Goal: Information Seeking & Learning: Learn about a topic

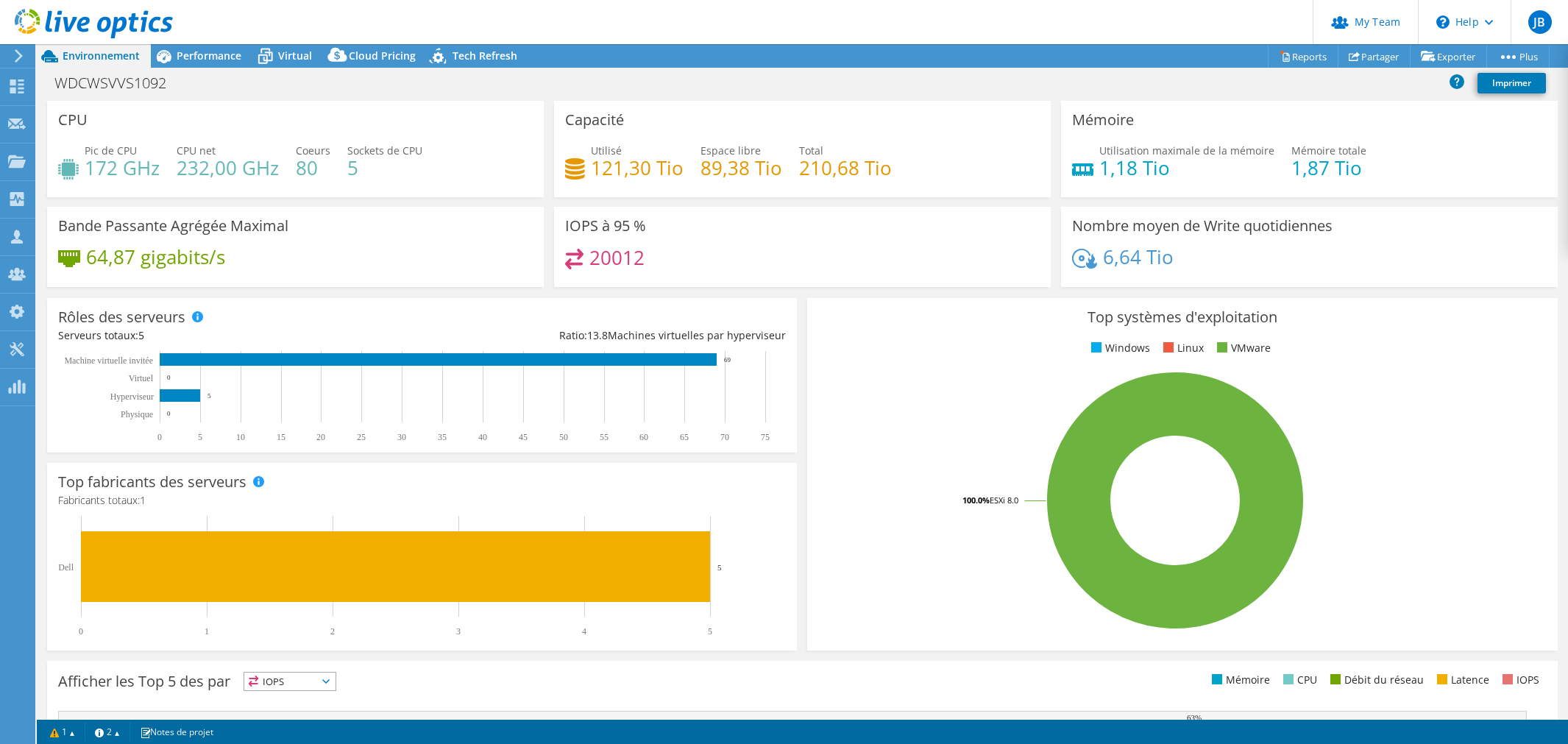
select select "USD"
click at [971, 304] on div "Top systèmes d'exploitation Windows Linux VMware 100.0% ESXi 8.0" at bounding box center [1182, 474] width 750 height 352
drag, startPoint x: 635, startPoint y: 159, endPoint x: 966, endPoint y: 170, distance: 331.2
click at [966, 170] on div "Utilisé 121,30 Tio Espace libre 89,38 Tio Total 210,68 Tio" at bounding box center [803, 166] width 475 height 48
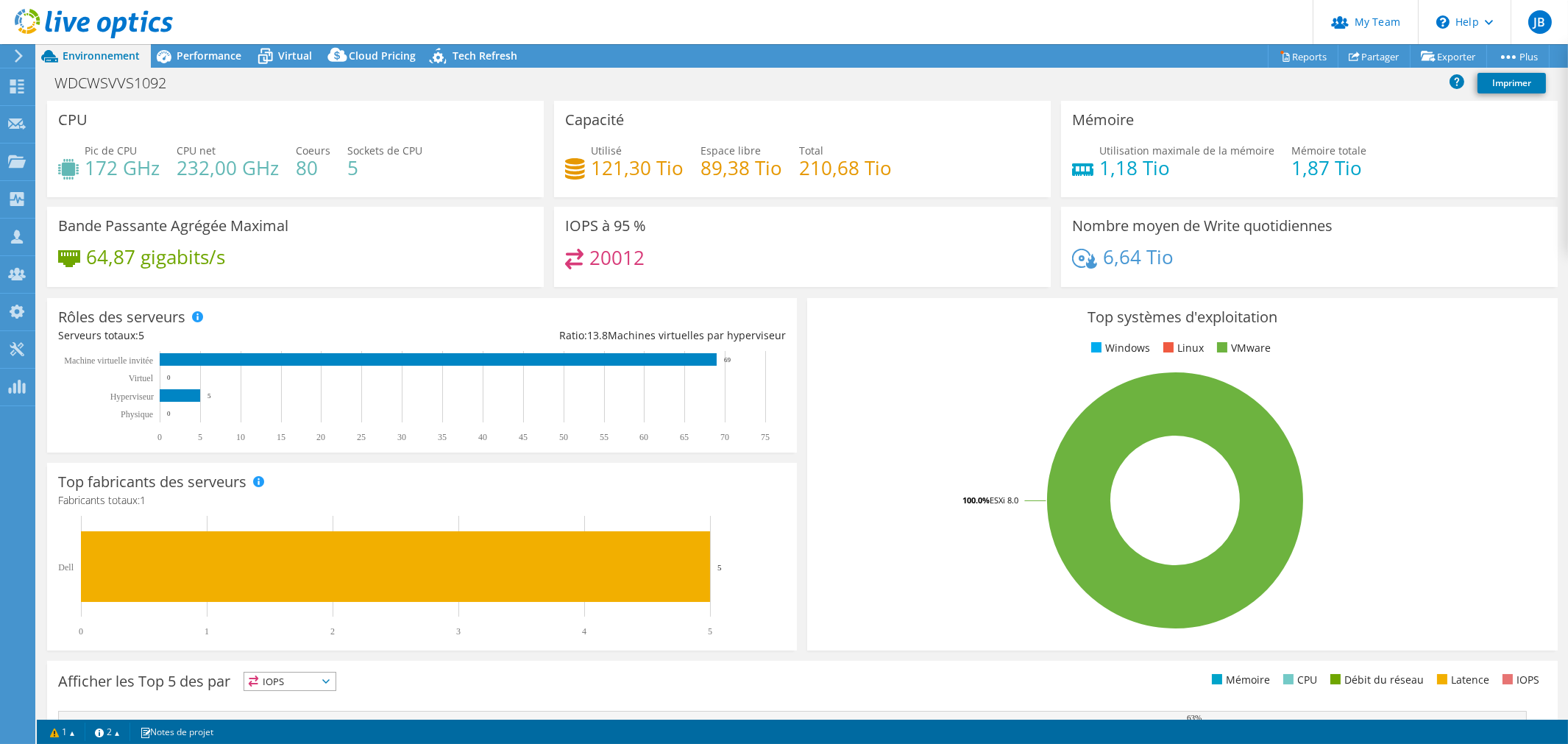
click at [899, 196] on div "Capacité Utilisé 121,30 Tio Espace libre 89,38 Tio Total 210,68 Tio" at bounding box center [802, 154] width 507 height 106
drag, startPoint x: 83, startPoint y: 163, endPoint x: 124, endPoint y: 168, distance: 41.3
click at [124, 168] on div "Pic de CPU 172 GHz" at bounding box center [109, 159] width 102 height 33
click at [157, 168] on h4 "172 GHz" at bounding box center [121, 168] width 75 height 17
drag, startPoint x: 114, startPoint y: 163, endPoint x: 130, endPoint y: 165, distance: 16.1
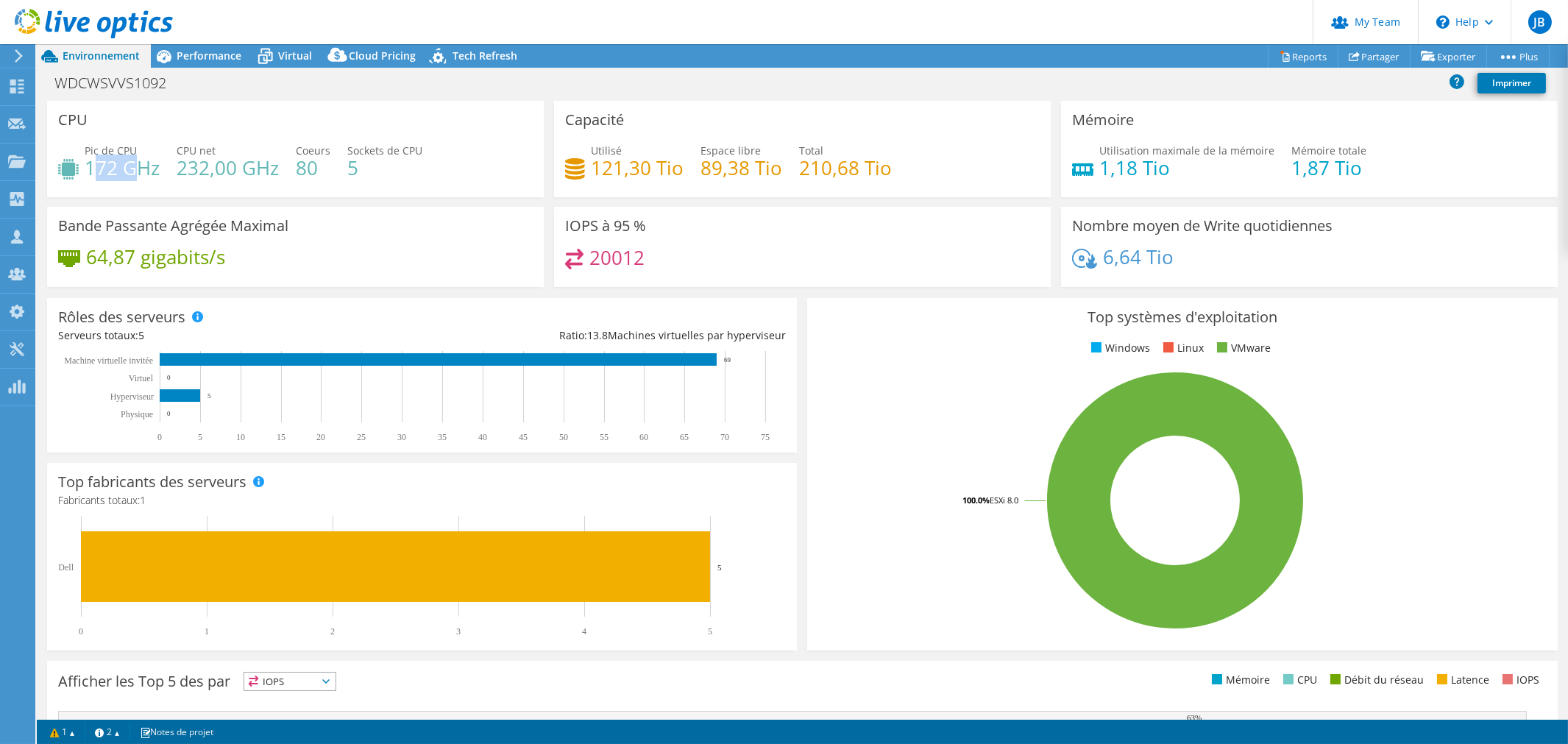
click at [130, 165] on h4 "172 GHz" at bounding box center [121, 168] width 75 height 17
drag, startPoint x: 178, startPoint y: 165, endPoint x: 222, endPoint y: 171, distance: 44.4
click at [222, 171] on h4 "232,00 GHz" at bounding box center [228, 168] width 102 height 17
click at [349, 169] on h4 "5" at bounding box center [385, 168] width 75 height 17
drag, startPoint x: 82, startPoint y: 162, endPoint x: 387, endPoint y: 172, distance: 305.2
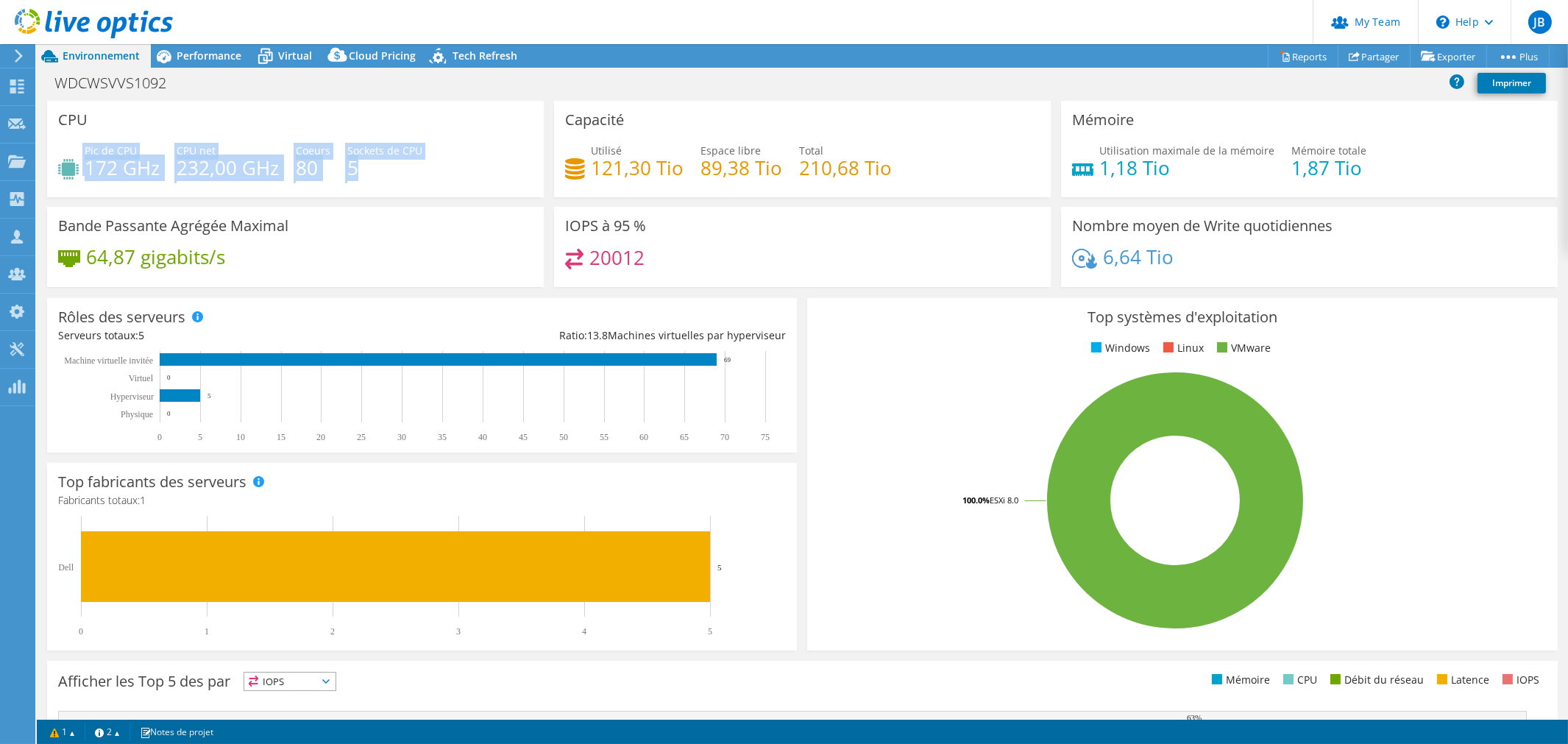
click at [387, 172] on div "Pic de CPU 172 GHz CPU net 232,00 GHz Coeurs 80 Sockets de CPU 5" at bounding box center [296, 166] width 475 height 48
click at [386, 177] on div "Pic de CPU 172 GHz CPU net 232,00 GHz Coeurs 80 Sockets de CPU 5" at bounding box center [296, 166] width 475 height 48
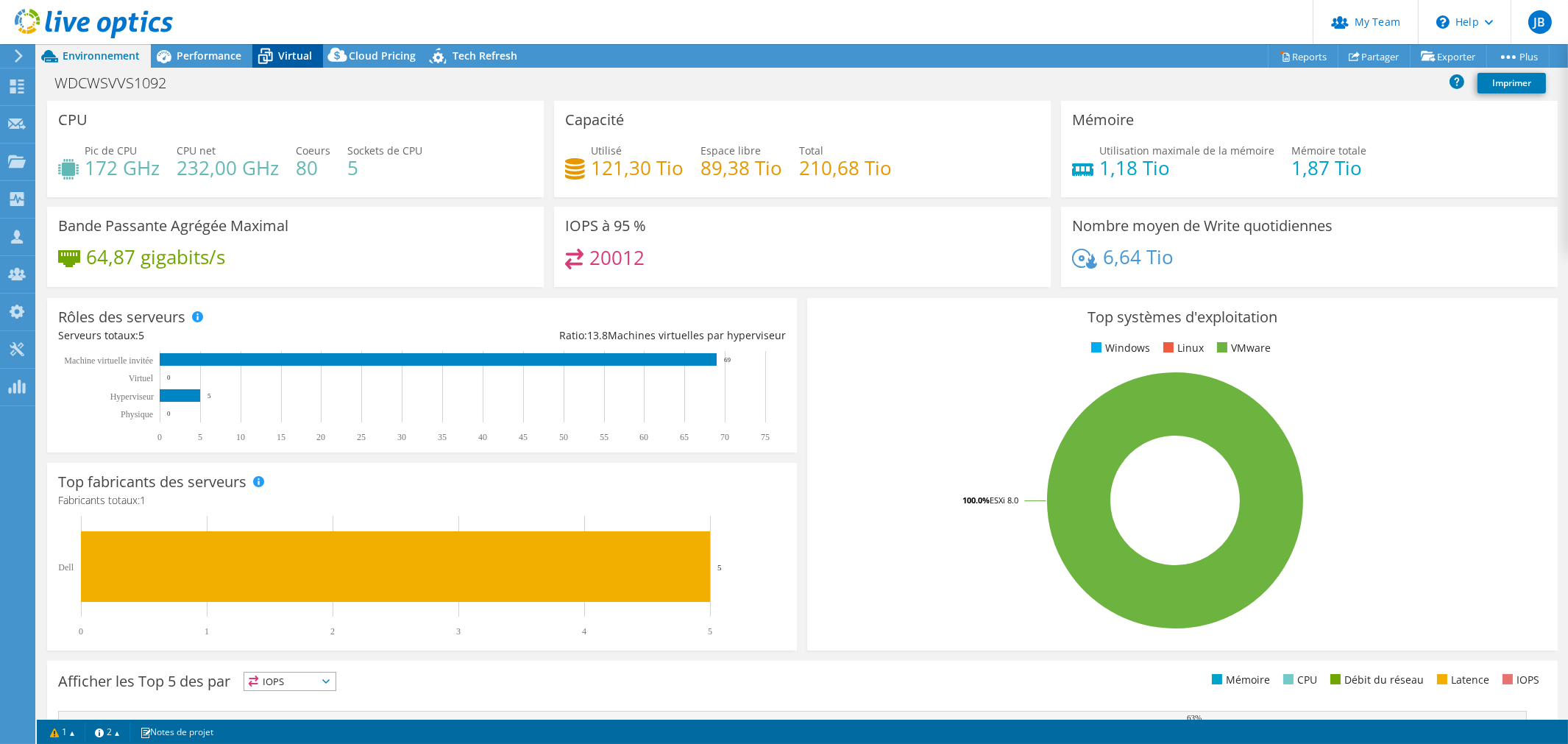
click at [258, 54] on icon at bounding box center [265, 56] width 26 height 26
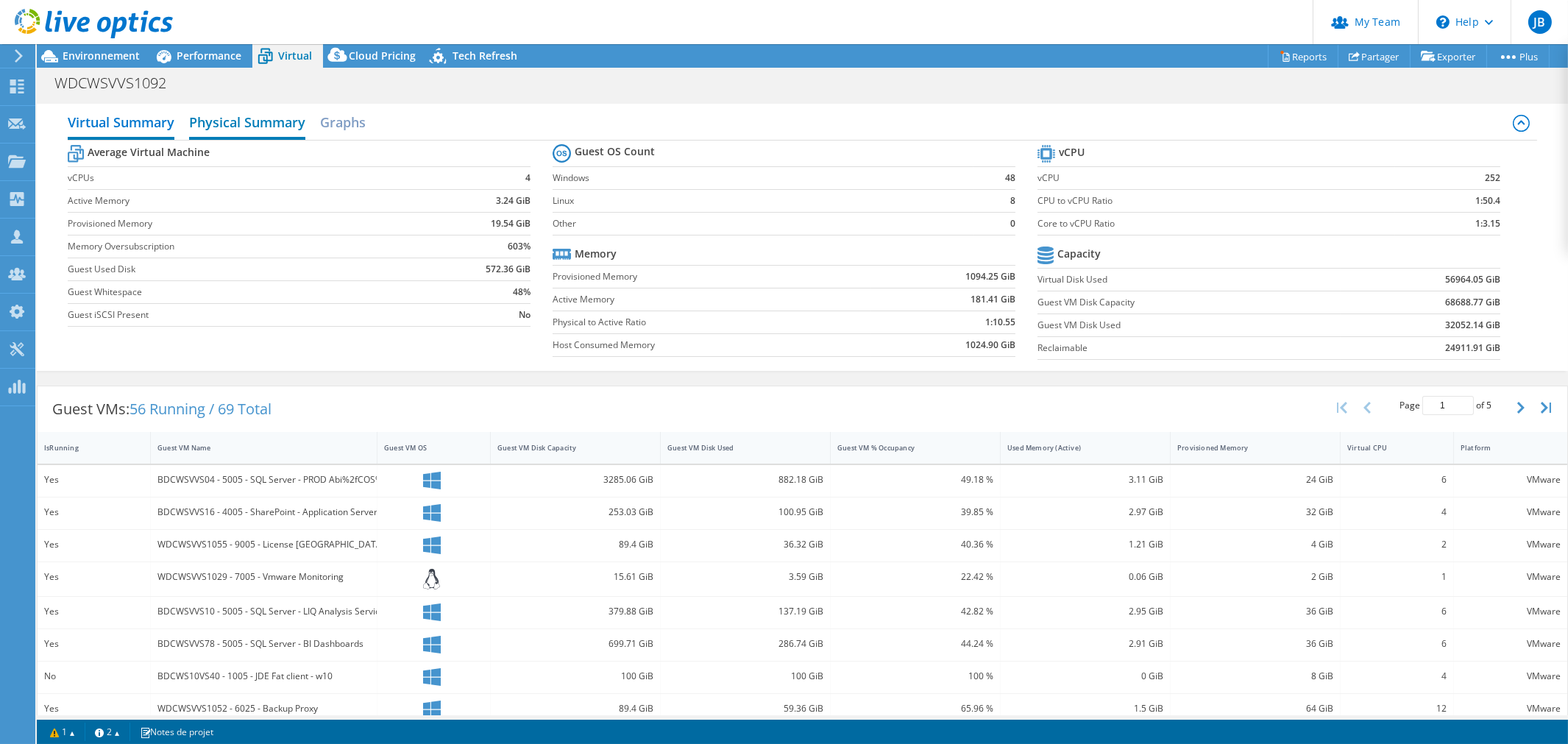
click at [214, 116] on h2 "Physical Summary" at bounding box center [248, 123] width 117 height 32
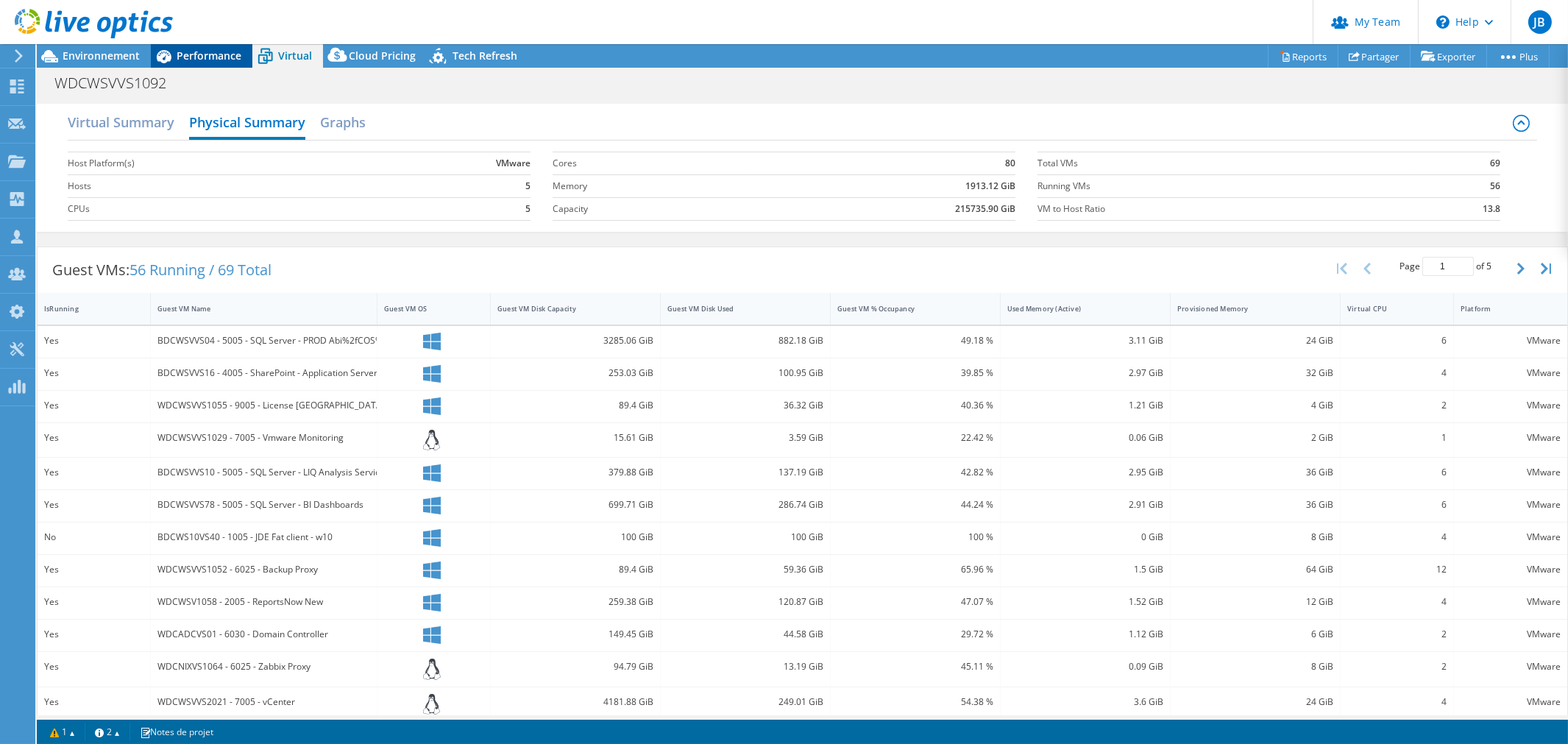
click at [188, 54] on span "Performance" at bounding box center [209, 56] width 65 height 14
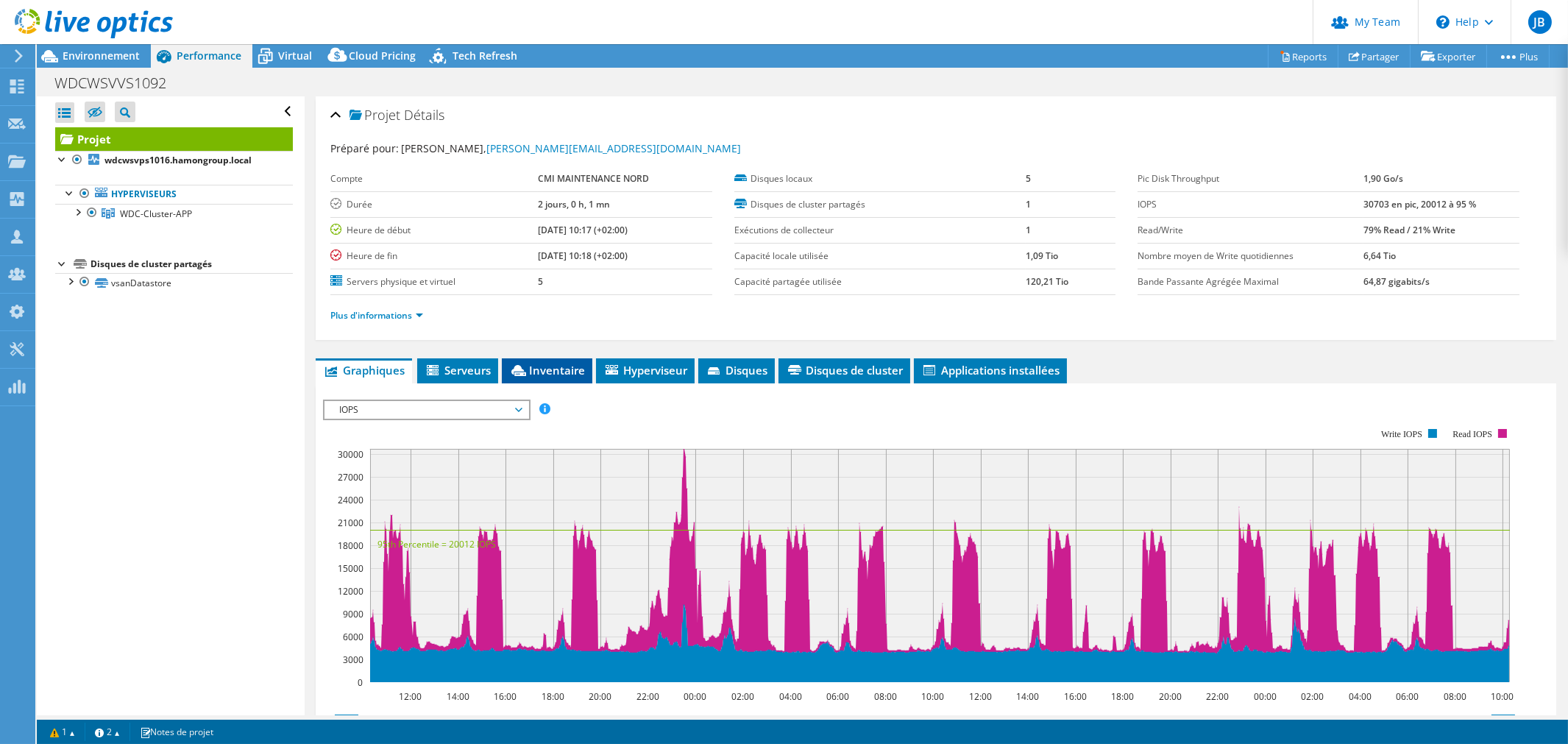
click at [541, 366] on span "Inventaire" at bounding box center [547, 370] width 76 height 15
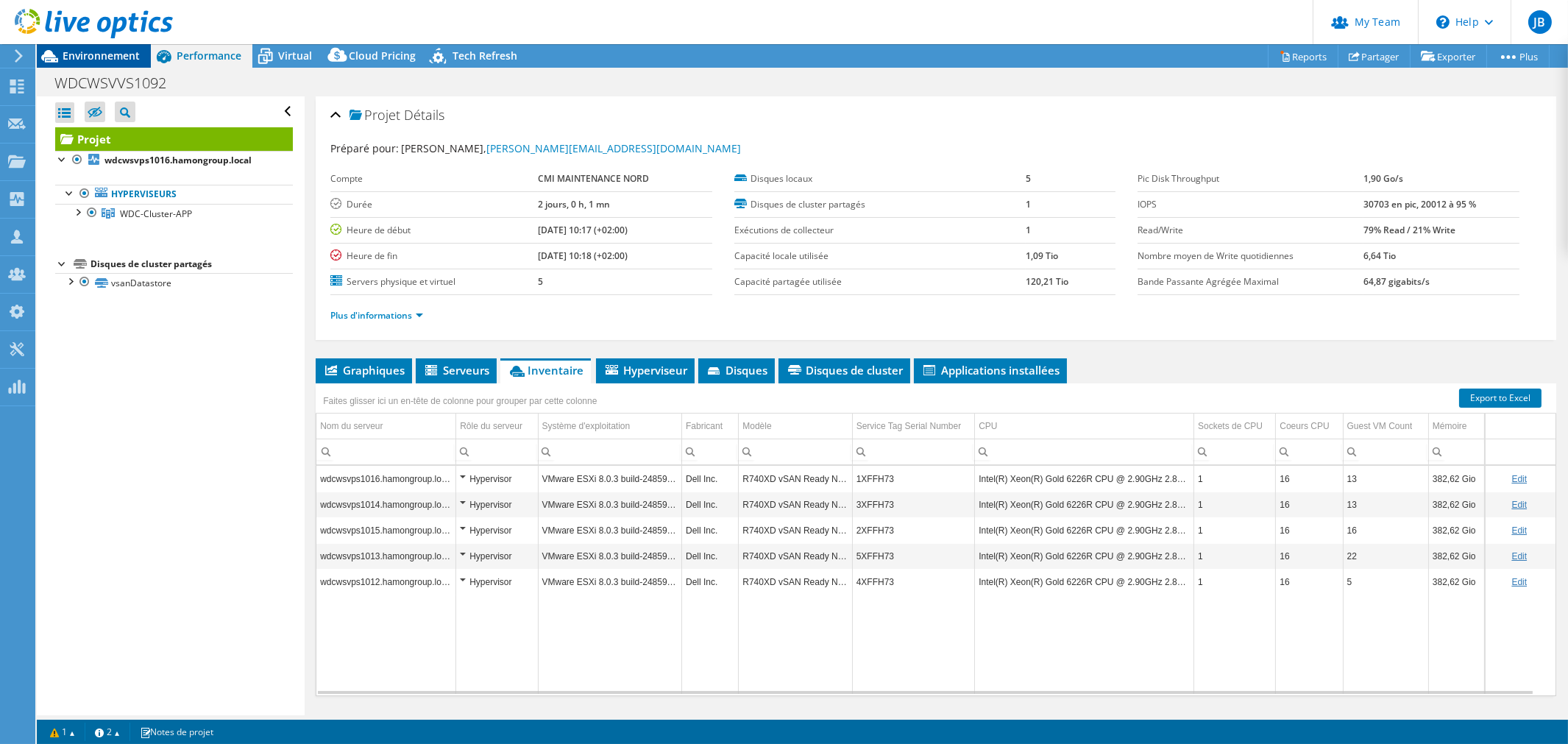
click at [114, 52] on span "Environnement" at bounding box center [101, 56] width 77 height 14
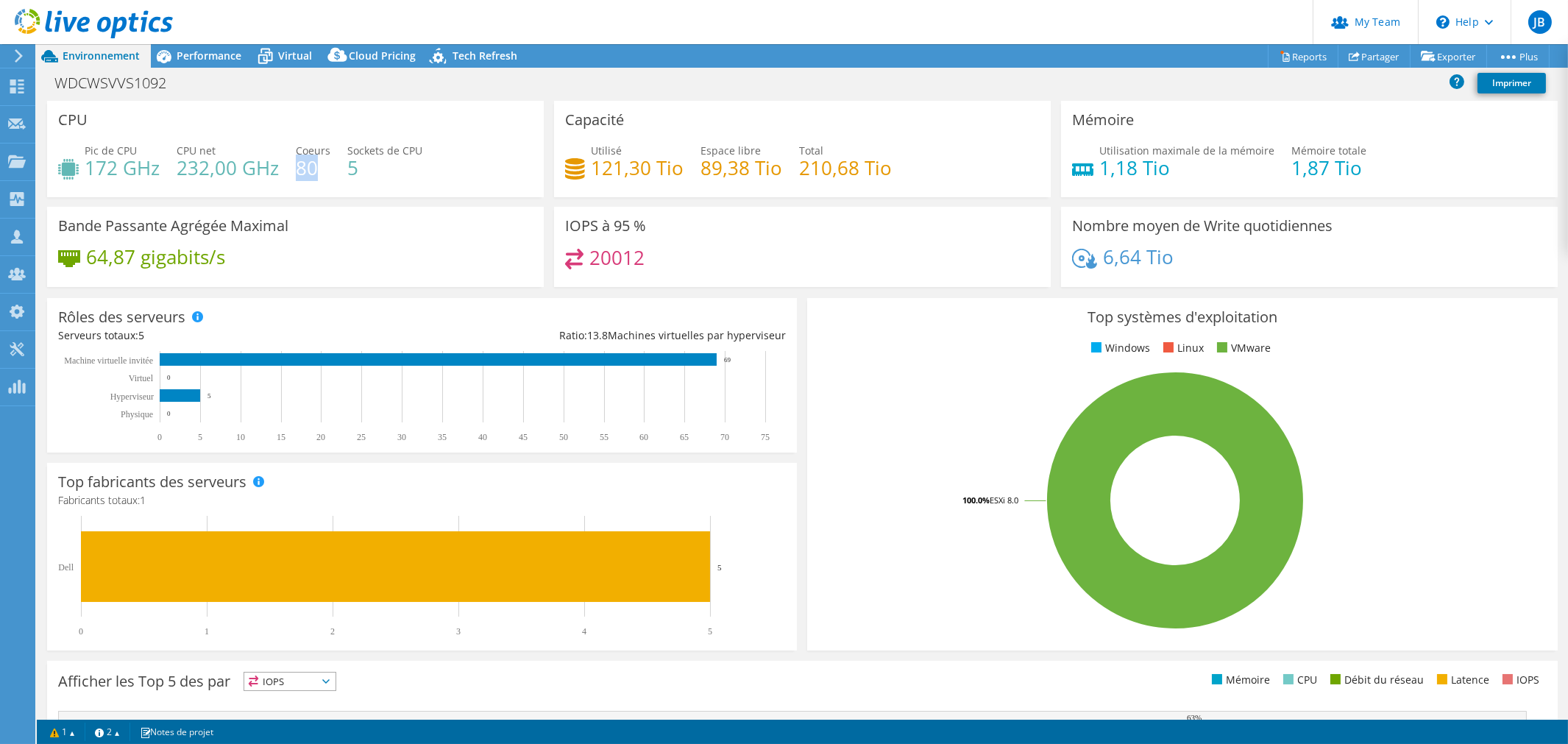
drag, startPoint x: 295, startPoint y: 165, endPoint x: 319, endPoint y: 166, distance: 24.0
click at [319, 166] on h4 "80" at bounding box center [313, 168] width 35 height 17
click at [591, 173] on h4 "121,30 Tio" at bounding box center [638, 168] width 93 height 17
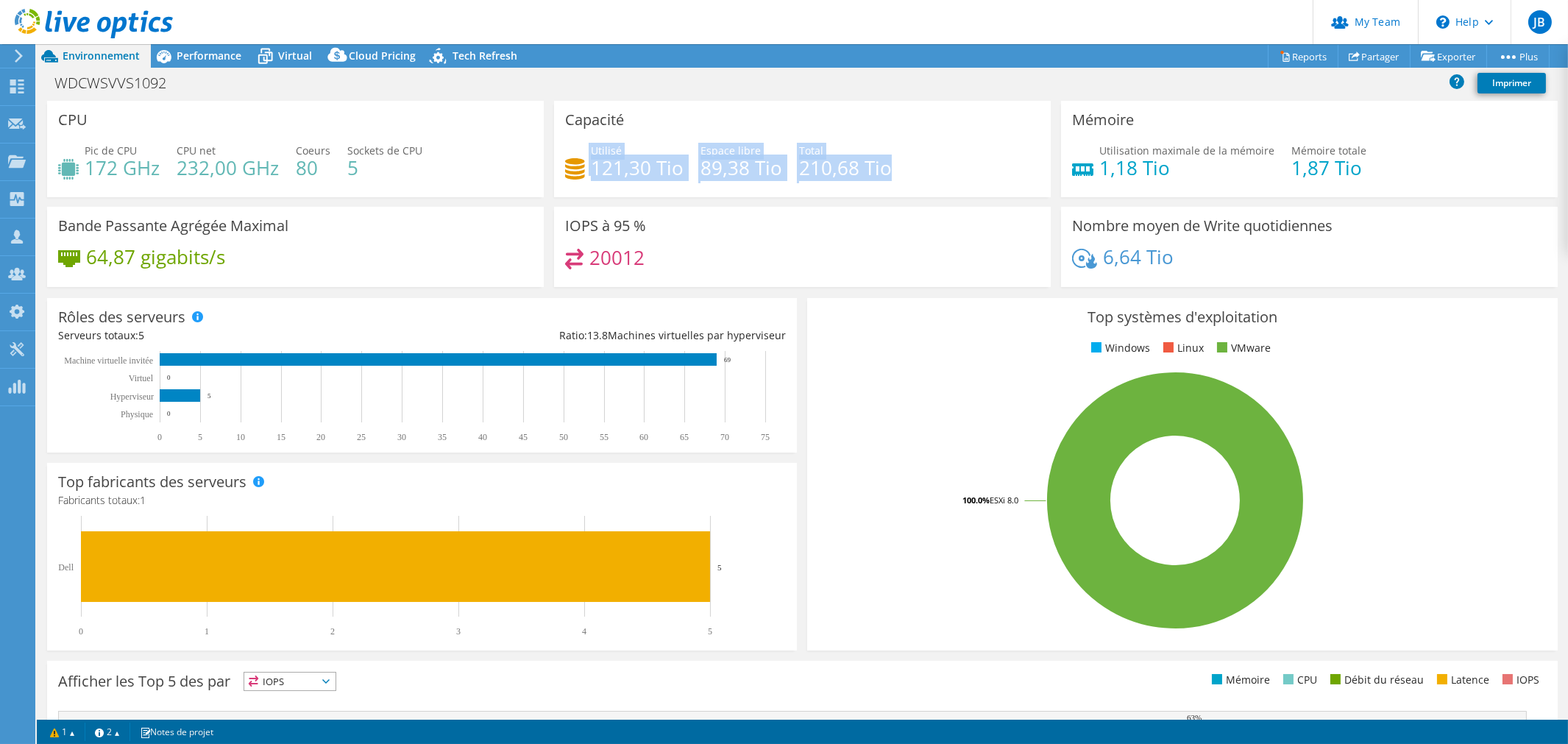
drag, startPoint x: 585, startPoint y: 160, endPoint x: 949, endPoint y: 162, distance: 364.0
click at [949, 162] on div "Utilisé 121,30 Tio Espace libre 89,38 Tio Total 210,68 Tio" at bounding box center [803, 166] width 475 height 48
click at [950, 171] on div "Utilisé 121,30 Tio Espace libre 89,38 Tio Total 210,68 Tio" at bounding box center [803, 166] width 475 height 48
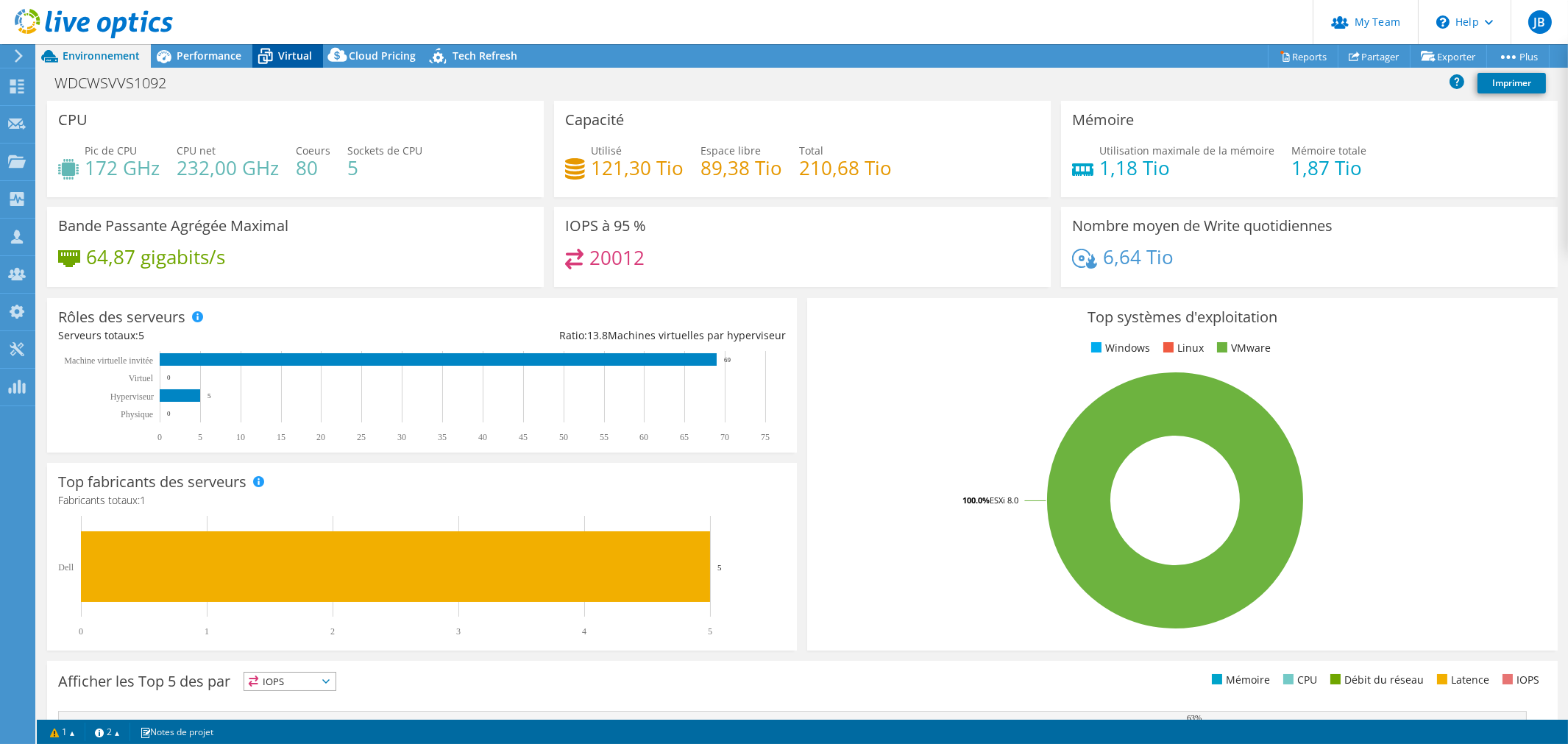
click at [303, 52] on span "Virtual" at bounding box center [295, 56] width 34 height 14
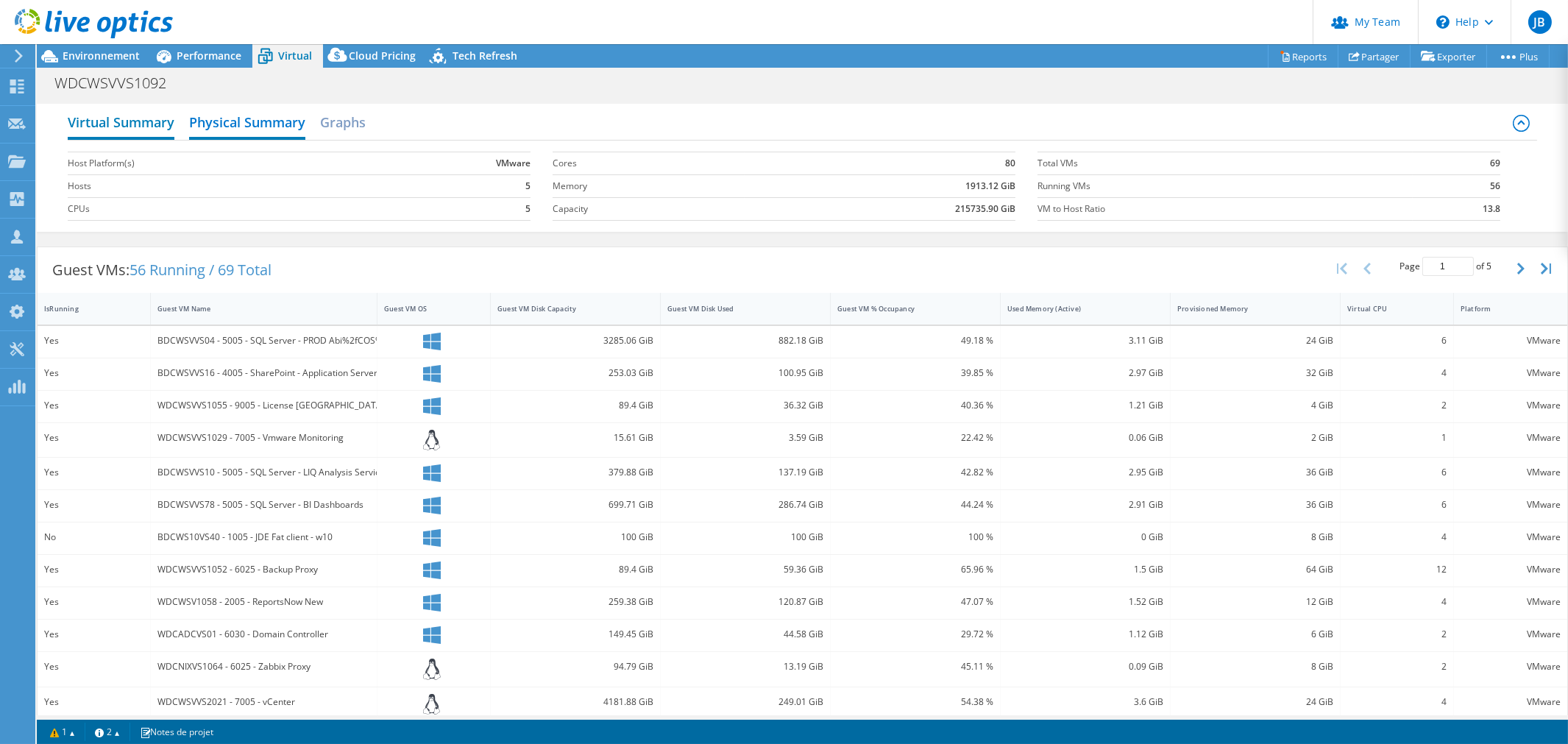
click at [140, 123] on h2 "Virtual Summary" at bounding box center [121, 123] width 106 height 32
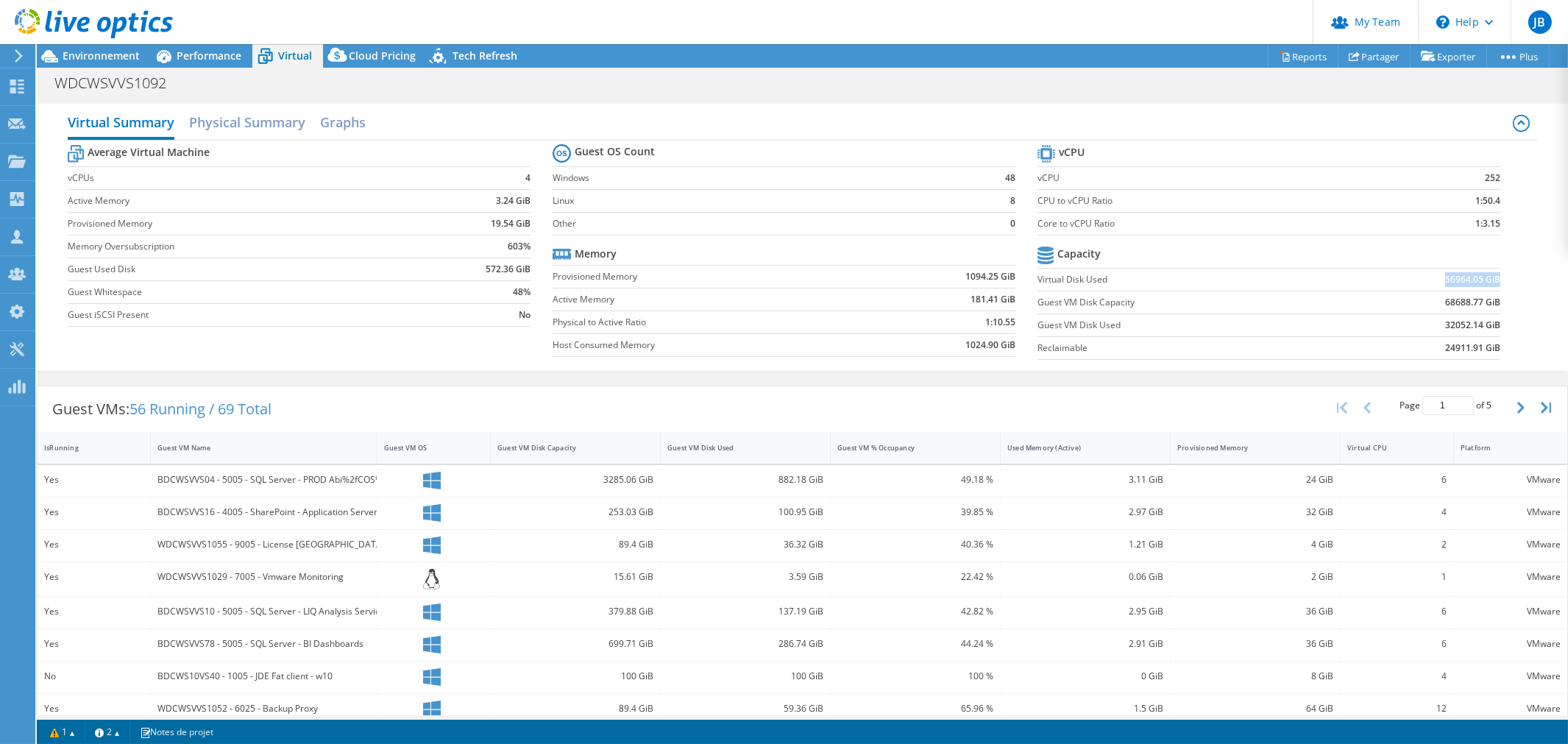
drag, startPoint x: 1413, startPoint y: 273, endPoint x: 1488, endPoint y: 282, distance: 75.5
click at [1488, 282] on td "56964.05 GiB" at bounding box center [1421, 279] width 161 height 23
click at [101, 66] on div "Environnement" at bounding box center [94, 56] width 114 height 24
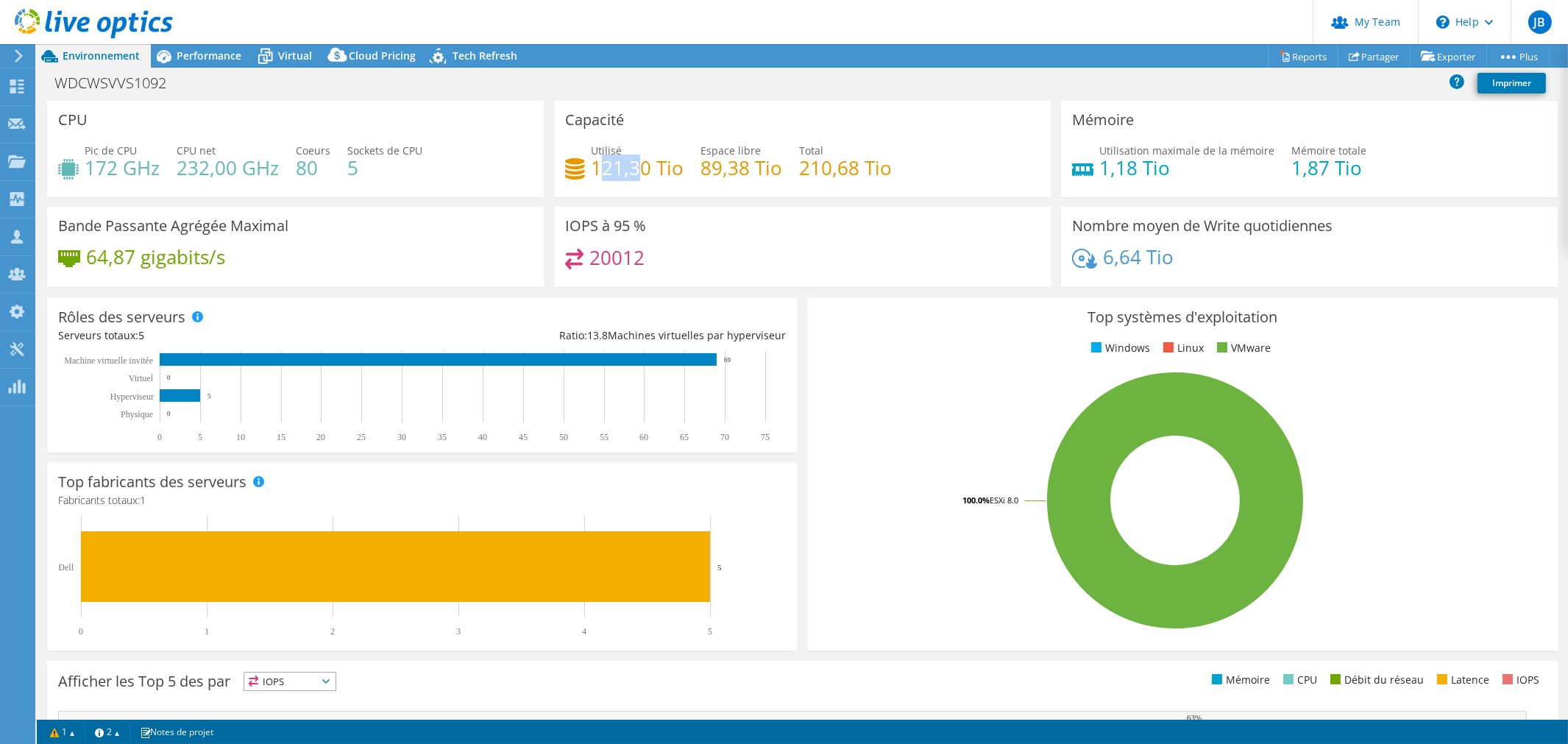
drag, startPoint x: 596, startPoint y: 172, endPoint x: 631, endPoint y: 168, distance: 35.2
click at [631, 168] on h4 "121,30 Tio" at bounding box center [638, 168] width 93 height 17
click at [637, 171] on h4 "121,30 Tio" at bounding box center [638, 168] width 93 height 17
drag, startPoint x: 580, startPoint y: 162, endPoint x: 649, endPoint y: 169, distance: 69.4
click at [649, 169] on div "Utilisé 121,30 Tio" at bounding box center [624, 159] width 118 height 33
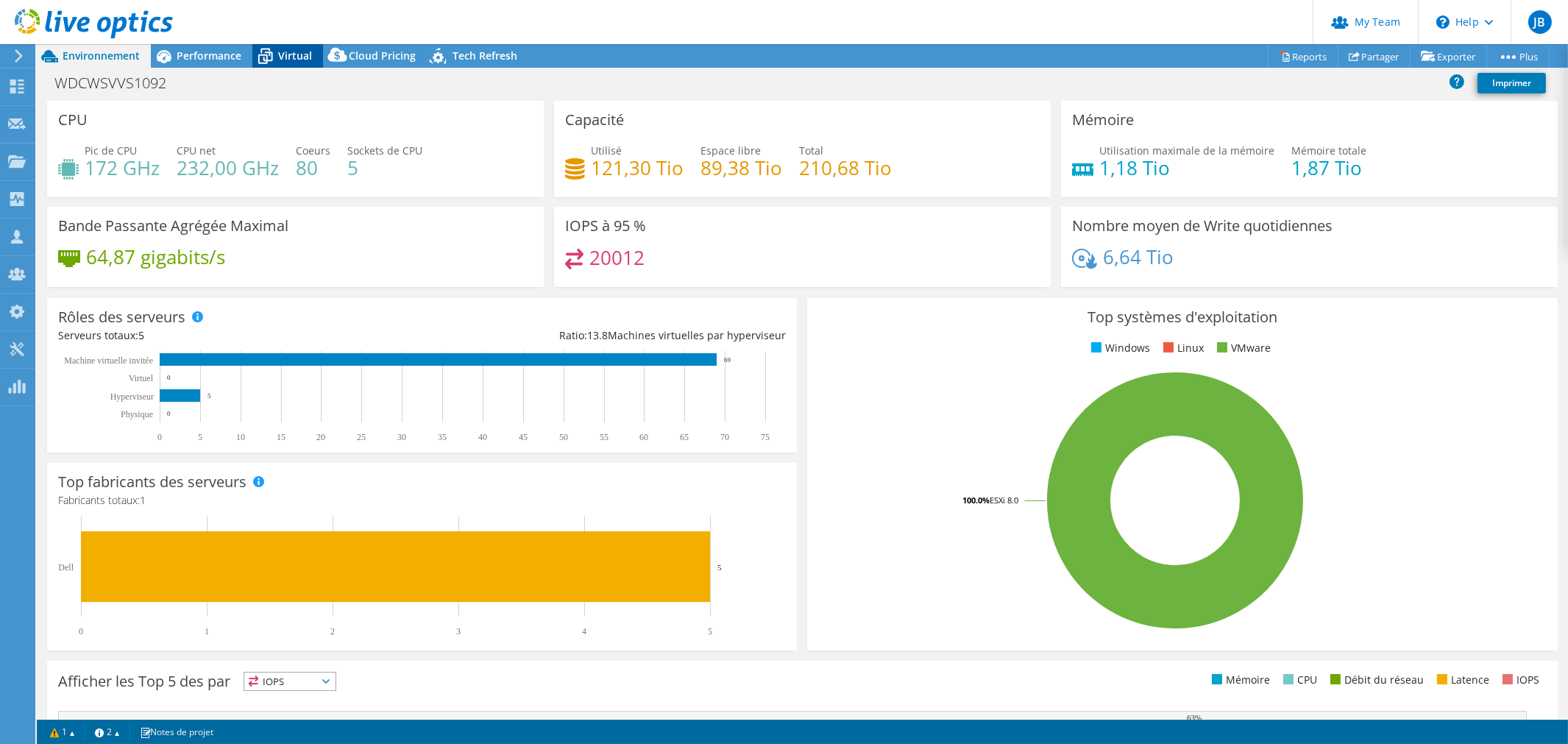
click at [289, 60] on span "Virtual" at bounding box center [295, 56] width 34 height 14
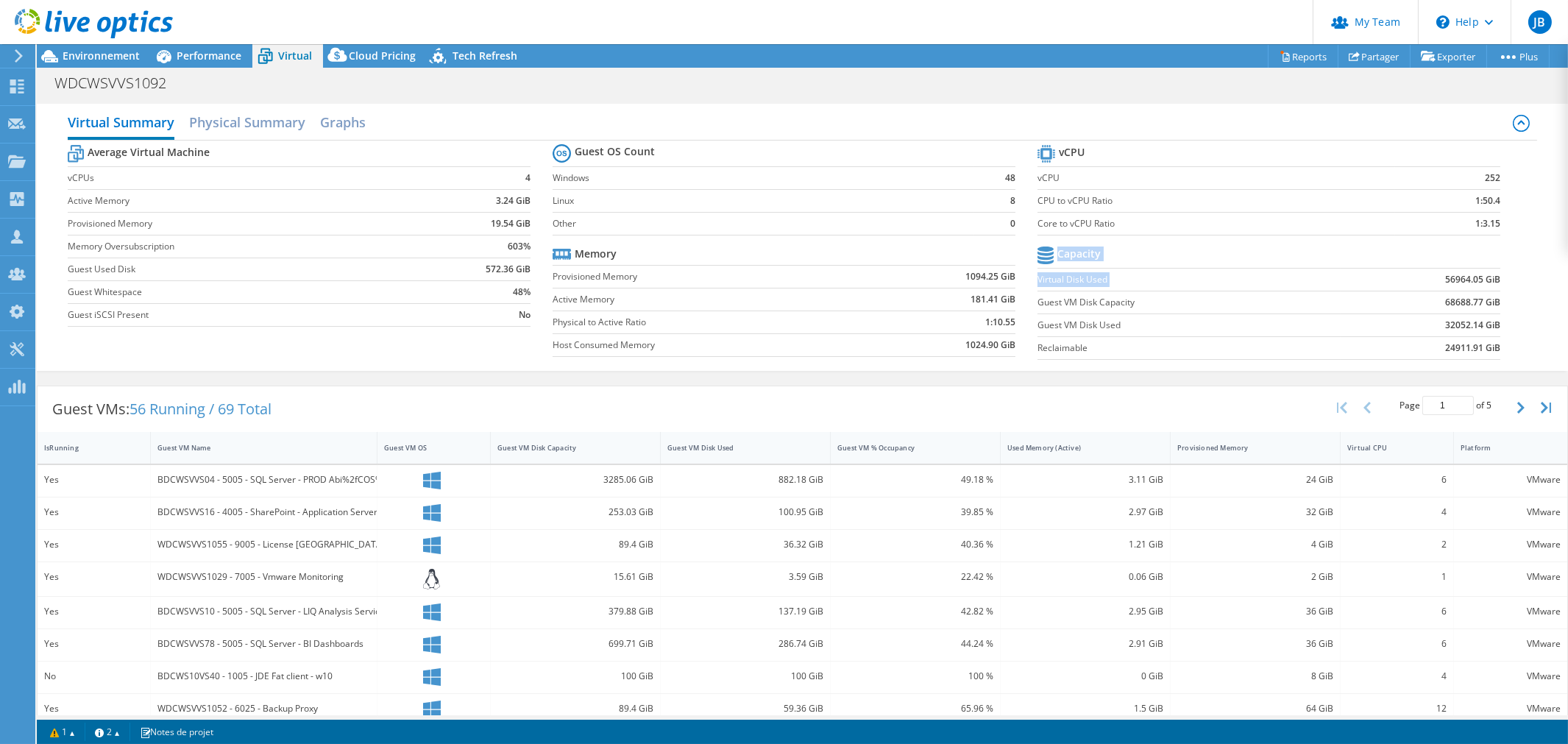
drag, startPoint x: 1419, startPoint y: 280, endPoint x: 1489, endPoint y: 277, distance: 70.1
click at [1489, 277] on section "vCPU vCPU 252 CPU to vCPU Ratio 1:50.4 Core to vCPU Ratio 1:3.15 Capacity Virtu…" at bounding box center [1279, 254] width 485 height 226
drag, startPoint x: 1424, startPoint y: 278, endPoint x: 1474, endPoint y: 283, distance: 50.2
click at [1474, 283] on td "56964.05 GiB" at bounding box center [1421, 279] width 161 height 23
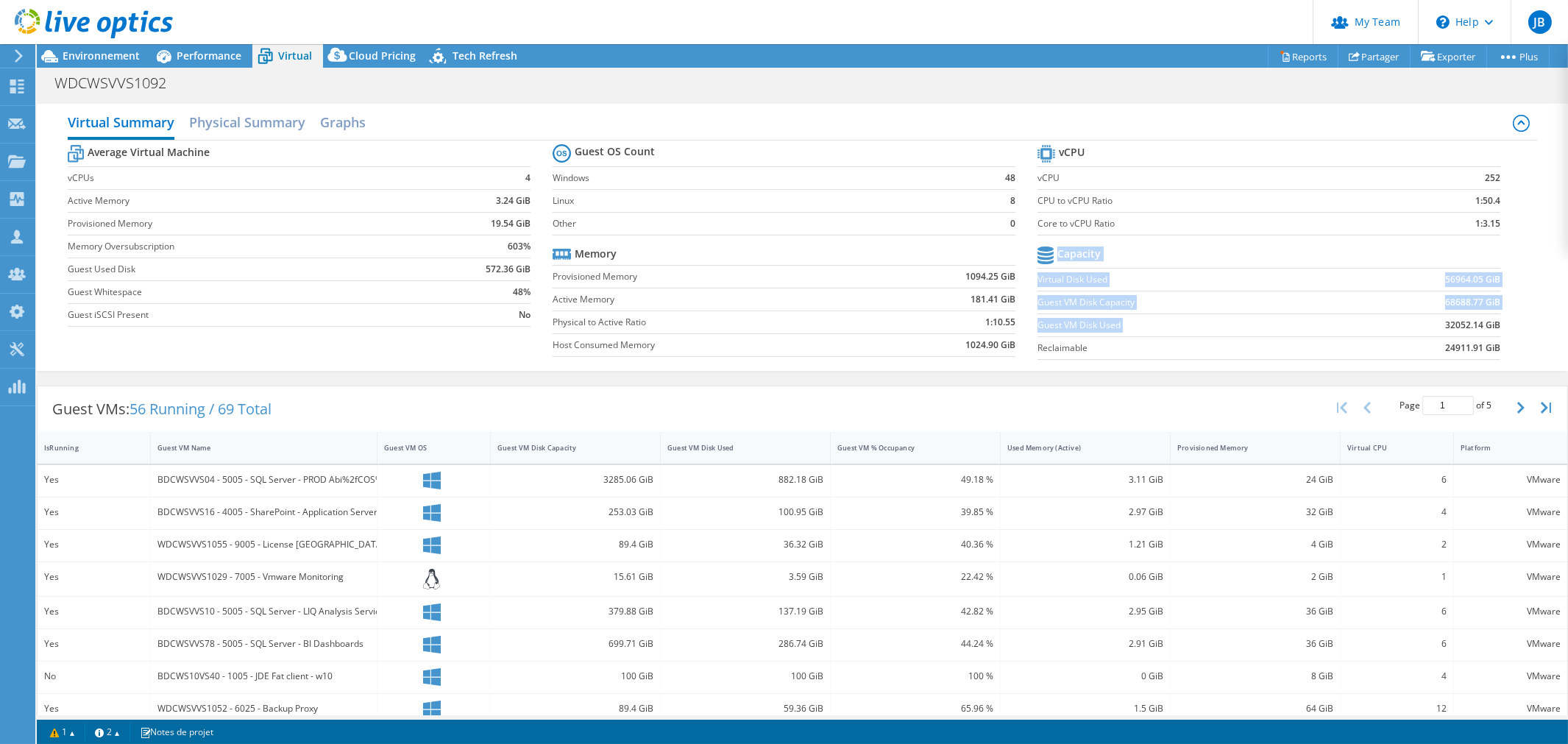
drag, startPoint x: 1429, startPoint y: 327, endPoint x: 1492, endPoint y: 327, distance: 63.0
click at [1492, 327] on section "vCPU vCPU 252 CPU to vCPU Ratio 1:50.4 Core to vCPU Ratio 1:3.15 Capacity Virtu…" at bounding box center [1279, 254] width 485 height 226
click at [1495, 321] on section "vCPU vCPU 252 CPU to vCPU Ratio 1:50.4 Core to vCPU Ratio 1:3.15 Capacity Virtu…" at bounding box center [1279, 254] width 485 height 226
drag, startPoint x: 1425, startPoint y: 324, endPoint x: 1489, endPoint y: 327, distance: 64.1
click at [1489, 327] on section "vCPU vCPU 252 CPU to vCPU Ratio 1:50.4 Core to vCPU Ratio 1:3.15 Capacity Virtu…" at bounding box center [1279, 254] width 485 height 226
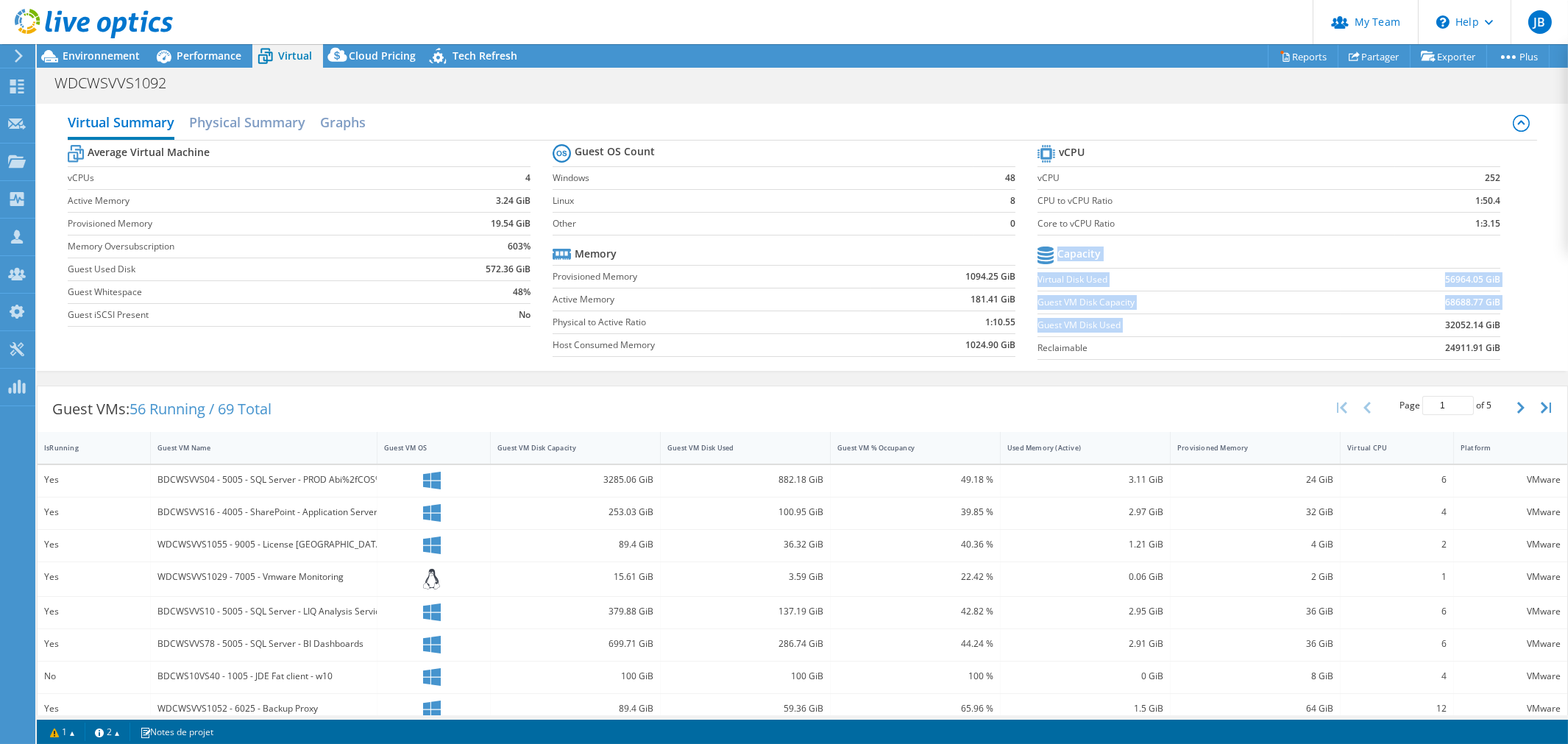
click at [1491, 326] on section "vCPU vCPU 252 CPU to vCPU Ratio 1:50.4 Core to vCPU Ratio 1:3.15 Capacity Virtu…" at bounding box center [1279, 254] width 485 height 226
click at [1446, 276] on b "56964.05 GiB" at bounding box center [1473, 279] width 55 height 15
drag, startPoint x: 1425, startPoint y: 275, endPoint x: 1476, endPoint y: 271, distance: 51.2
click at [1476, 271] on td "56964.05 GiB" at bounding box center [1421, 279] width 161 height 23
click at [91, 49] on span "Environnement" at bounding box center [101, 56] width 77 height 14
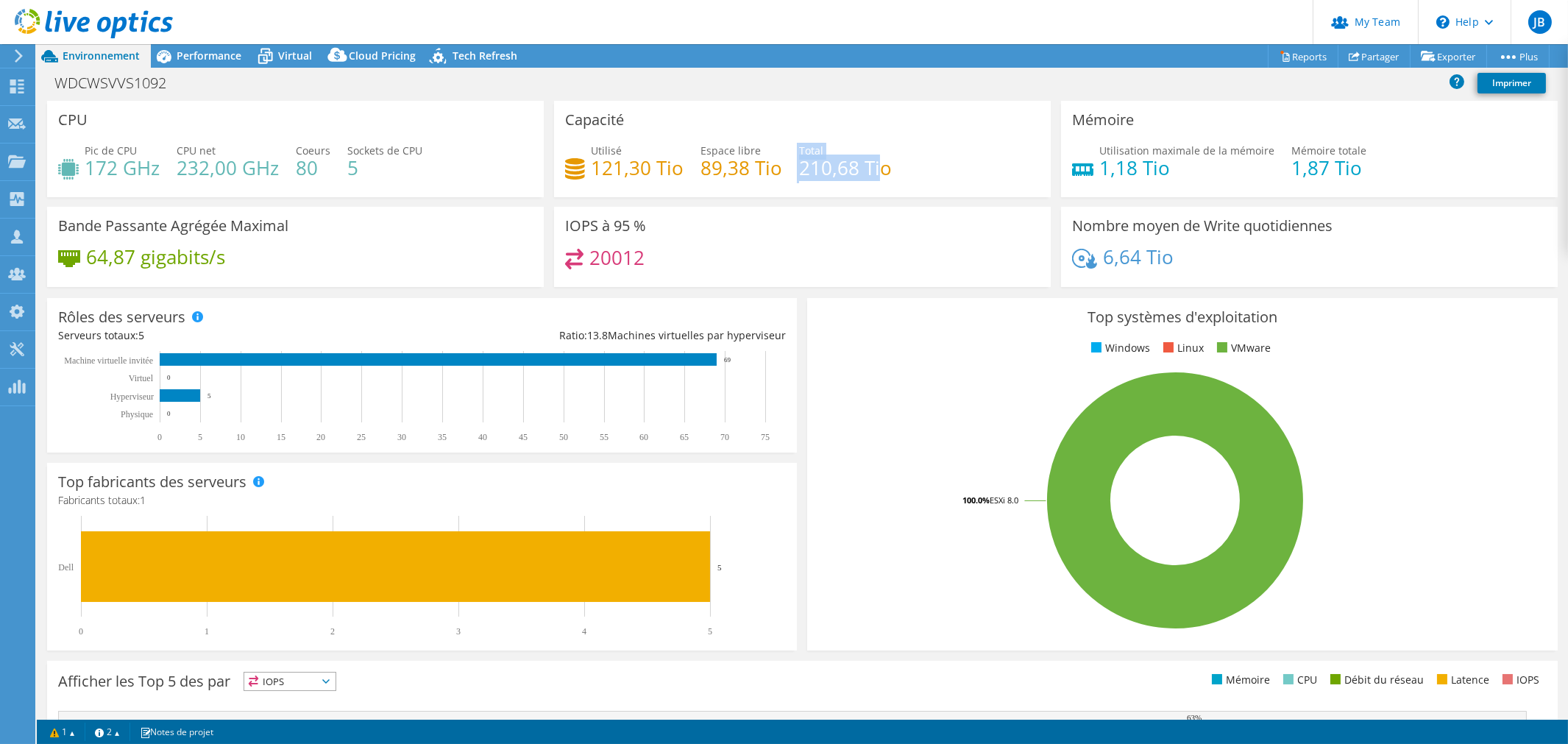
drag, startPoint x: 792, startPoint y: 162, endPoint x: 879, endPoint y: 161, distance: 87.0
click at [879, 161] on div "Utilisé 121,30 Tio Espace libre 89,38 Tio Total 210,68 Tio" at bounding box center [803, 166] width 475 height 48
click at [914, 172] on div "Utilisé 121,30 Tio Espace libre 89,38 Tio Total 210,68 Tio" at bounding box center [803, 166] width 475 height 48
drag, startPoint x: 788, startPoint y: 166, endPoint x: 883, endPoint y: 171, distance: 95.1
click at [883, 171] on div "Utilisé 121,30 Tio Espace libre 89,38 Tio Total 210,68 Tio" at bounding box center [803, 166] width 475 height 48
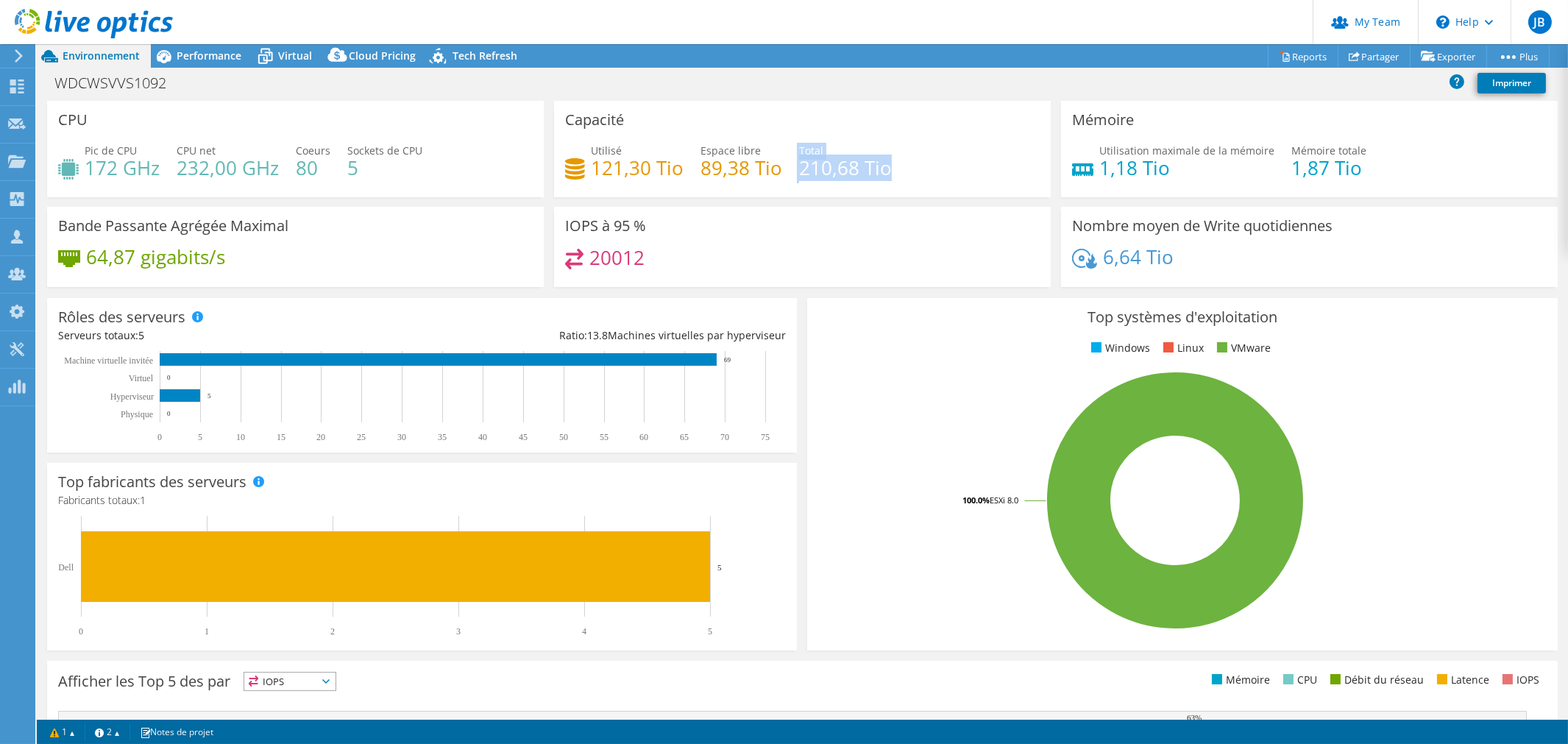
click at [873, 176] on h4 "210,68 Tio" at bounding box center [846, 168] width 93 height 17
drag, startPoint x: 779, startPoint y: 163, endPoint x: 899, endPoint y: 162, distance: 120.0
click at [899, 162] on div "Utilisé 121,30 Tio Espace libre 89,38 Tio Total 210,68 Tio" at bounding box center [803, 166] width 475 height 48
click at [661, 176] on h4 "121,30 Tio" at bounding box center [638, 168] width 93 height 17
drag, startPoint x: 780, startPoint y: 172, endPoint x: 871, endPoint y: 171, distance: 91.0
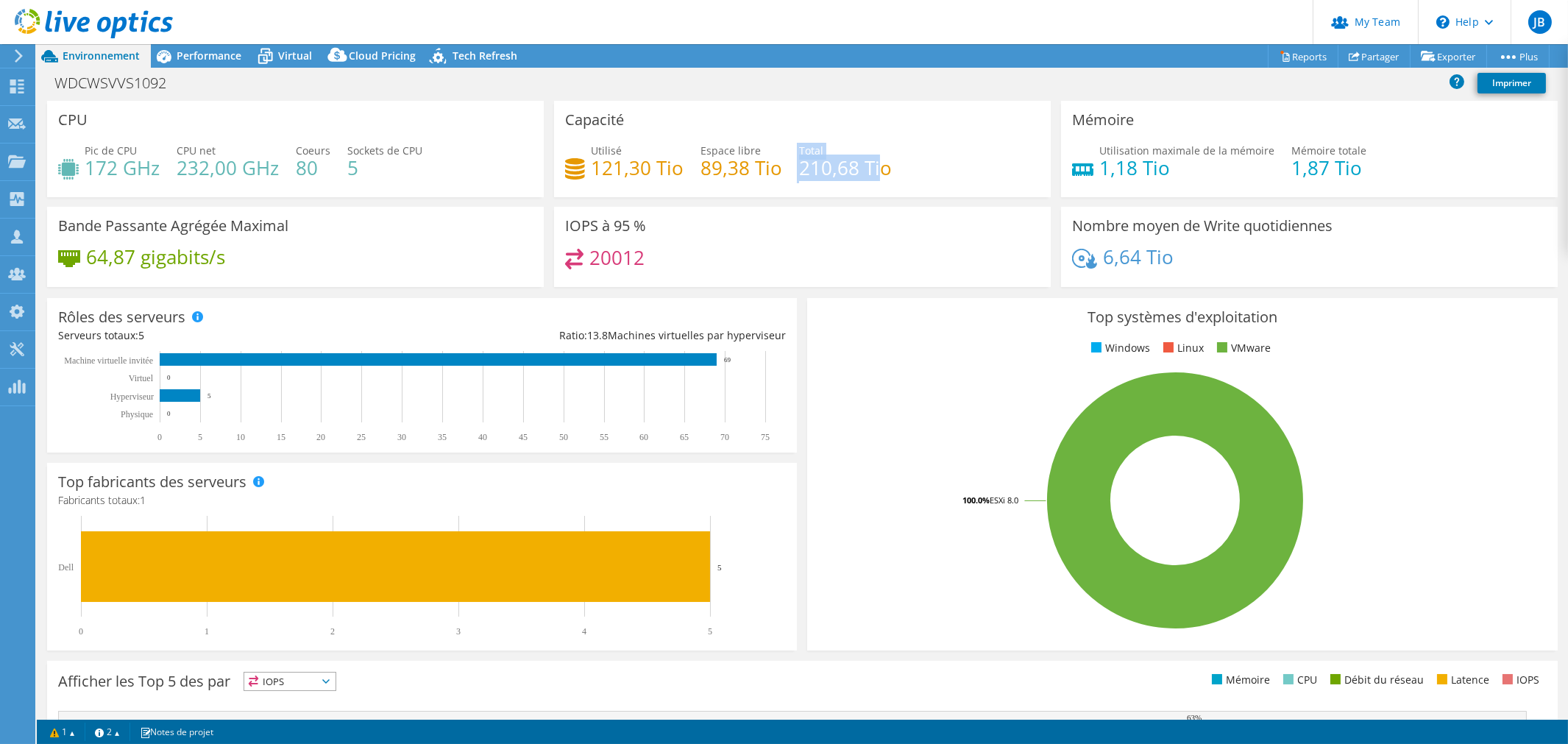
click at [871, 171] on div "Utilisé 121,30 Tio Espace libre 89,38 Tio Total 210,68 Tio" at bounding box center [803, 166] width 475 height 48
click at [915, 164] on div "Utilisé 121,30 Tio Espace libre 89,38 Tio Total 210,68 Tio" at bounding box center [803, 166] width 475 height 48
drag, startPoint x: 1089, startPoint y: 163, endPoint x: 1146, endPoint y: 167, distance: 57.1
click at [1146, 167] on div "Utilisation maximale de la mémoire 1,18 Tio" at bounding box center [1173, 159] width 203 height 33
click at [1196, 171] on h4 "1,18 Tio" at bounding box center [1187, 168] width 175 height 17
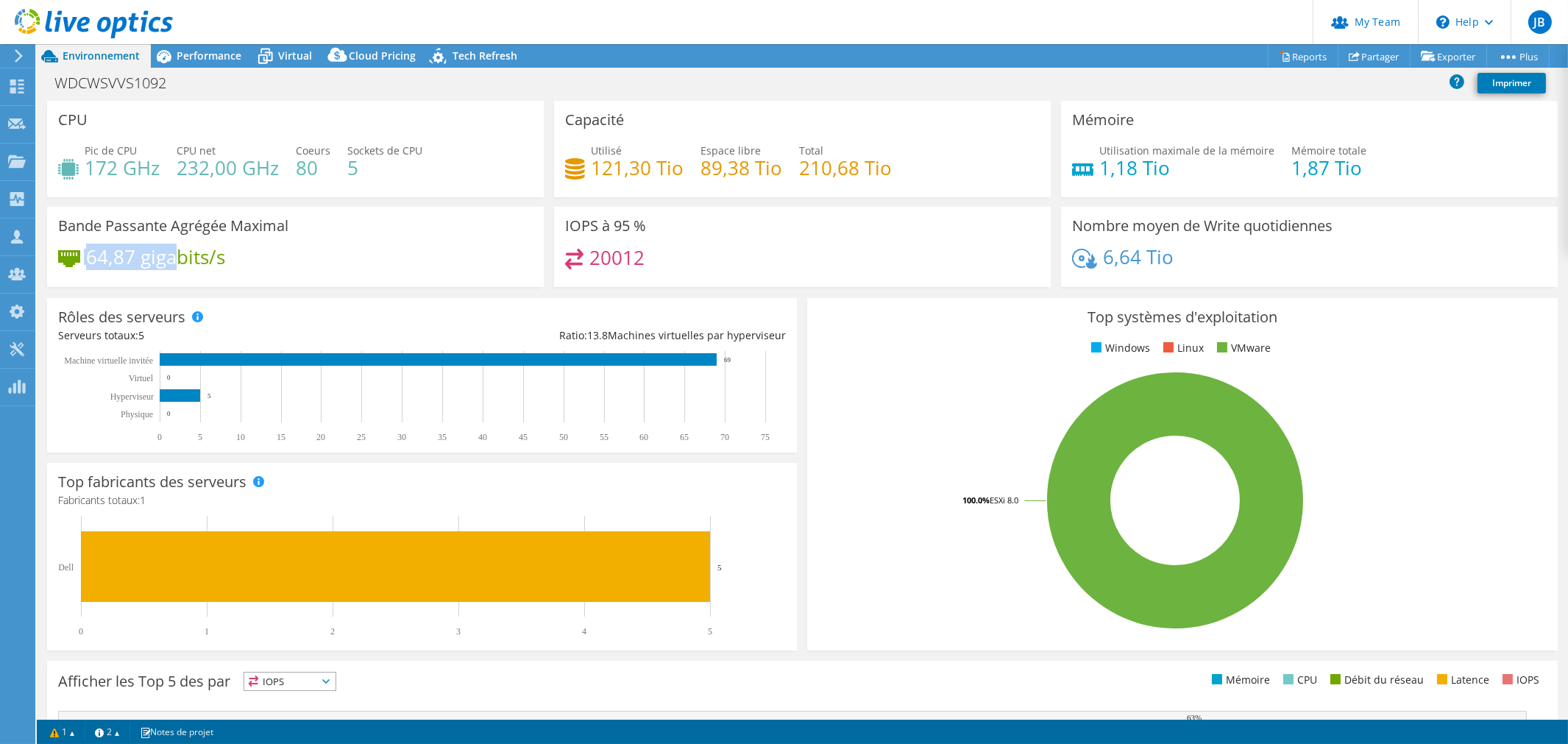
drag, startPoint x: 82, startPoint y: 256, endPoint x: 188, endPoint y: 260, distance: 106.1
click at [177, 260] on div "64,87 gigabits/s" at bounding box center [142, 257] width 167 height 17
click at [263, 256] on div "64,87 gigabits/s" at bounding box center [296, 264] width 475 height 31
drag, startPoint x: 584, startPoint y: 260, endPoint x: 660, endPoint y: 258, distance: 76.0
click at [660, 258] on div "20012" at bounding box center [803, 265] width 475 height 32
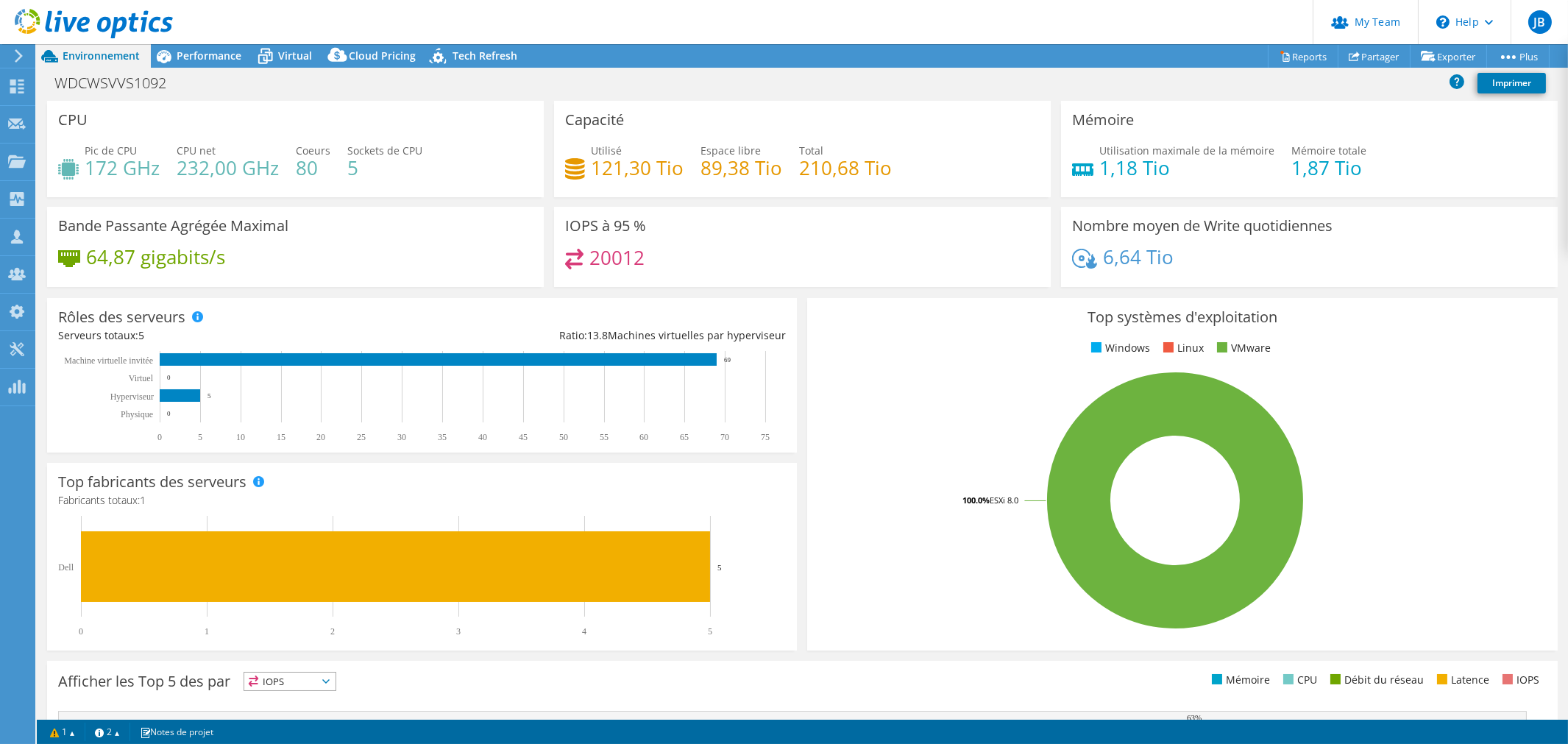
click at [657, 258] on div "20012" at bounding box center [803, 265] width 475 height 32
drag, startPoint x: 586, startPoint y: 255, endPoint x: 649, endPoint y: 259, distance: 63.1
click at [649, 259] on div "20012" at bounding box center [803, 265] width 475 height 32
click at [657, 259] on div "20012" at bounding box center [803, 265] width 475 height 32
drag, startPoint x: 1098, startPoint y: 251, endPoint x: 1190, endPoint y: 252, distance: 92.0
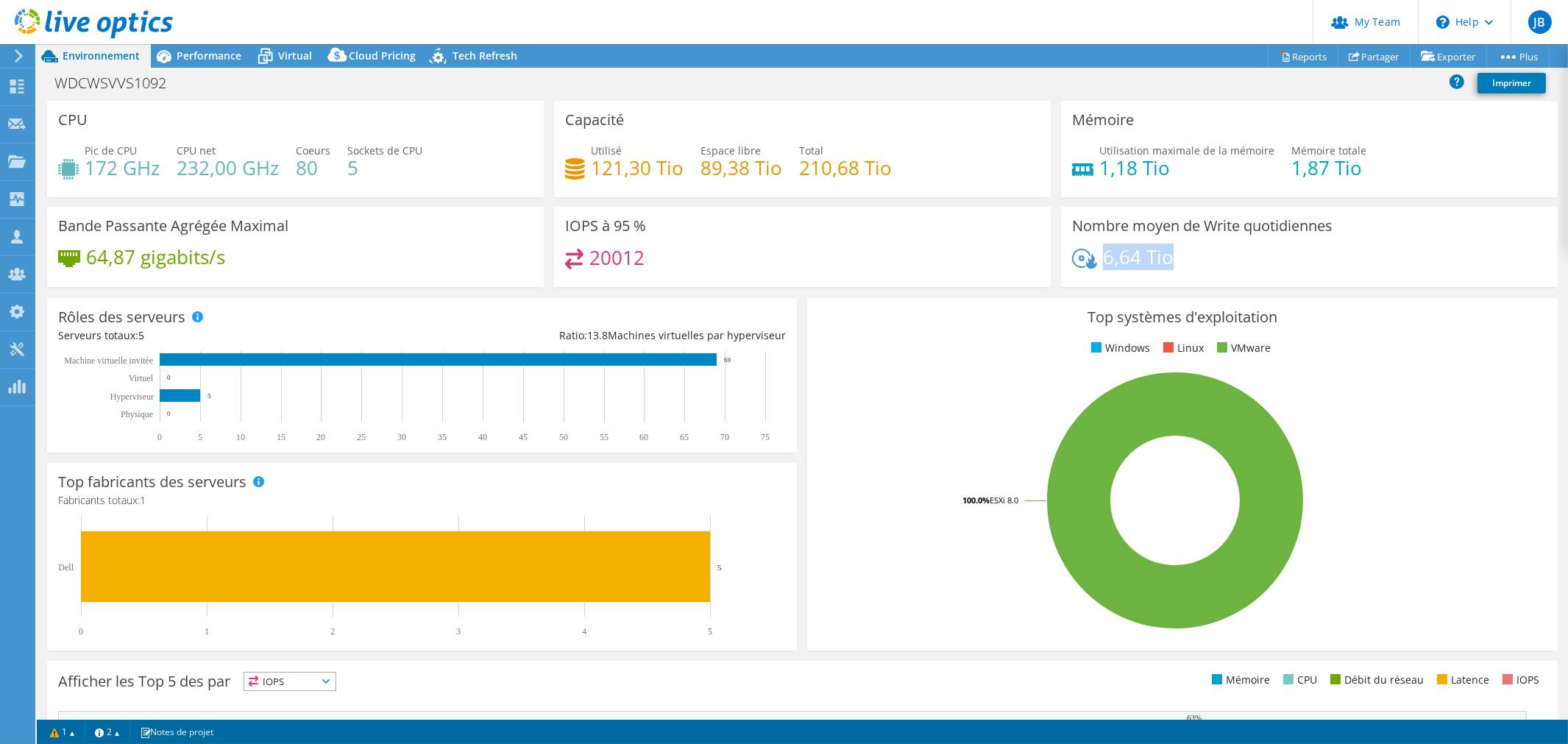
click at [1190, 252] on div "6,64 Tio" at bounding box center [1309, 264] width 475 height 31
click at [574, 324] on div "Rôles des serveurs Les serveurs physiques représentent les serveurs sans systèm…" at bounding box center [422, 375] width 750 height 154
drag, startPoint x: 723, startPoint y: 359, endPoint x: 737, endPoint y: 359, distance: 14.0
click at [737, 359] on rect at bounding box center [415, 396] width 715 height 92
click at [173, 55] on icon at bounding box center [163, 56] width 26 height 26
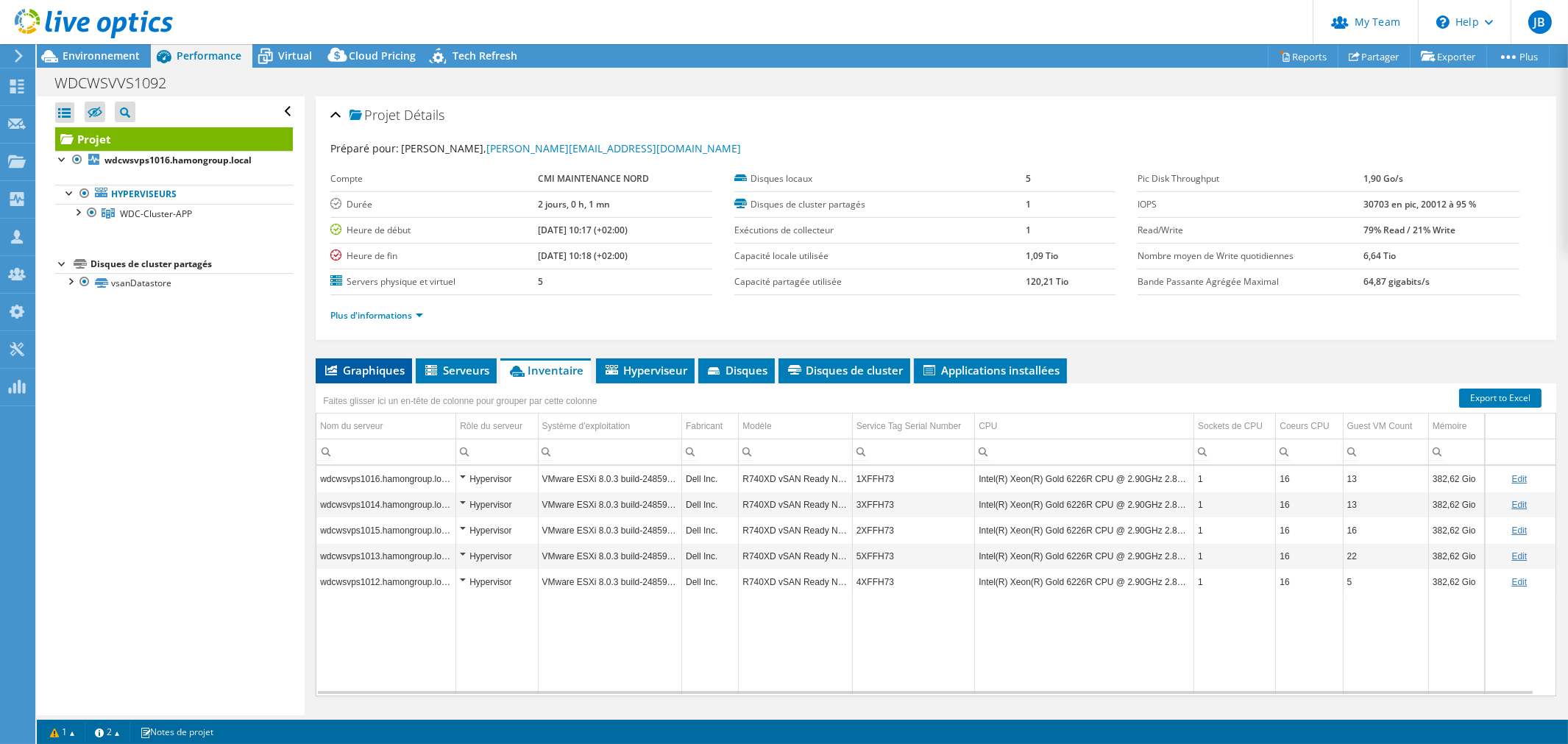
click at [371, 373] on span "Graphiques" at bounding box center [364, 370] width 82 height 15
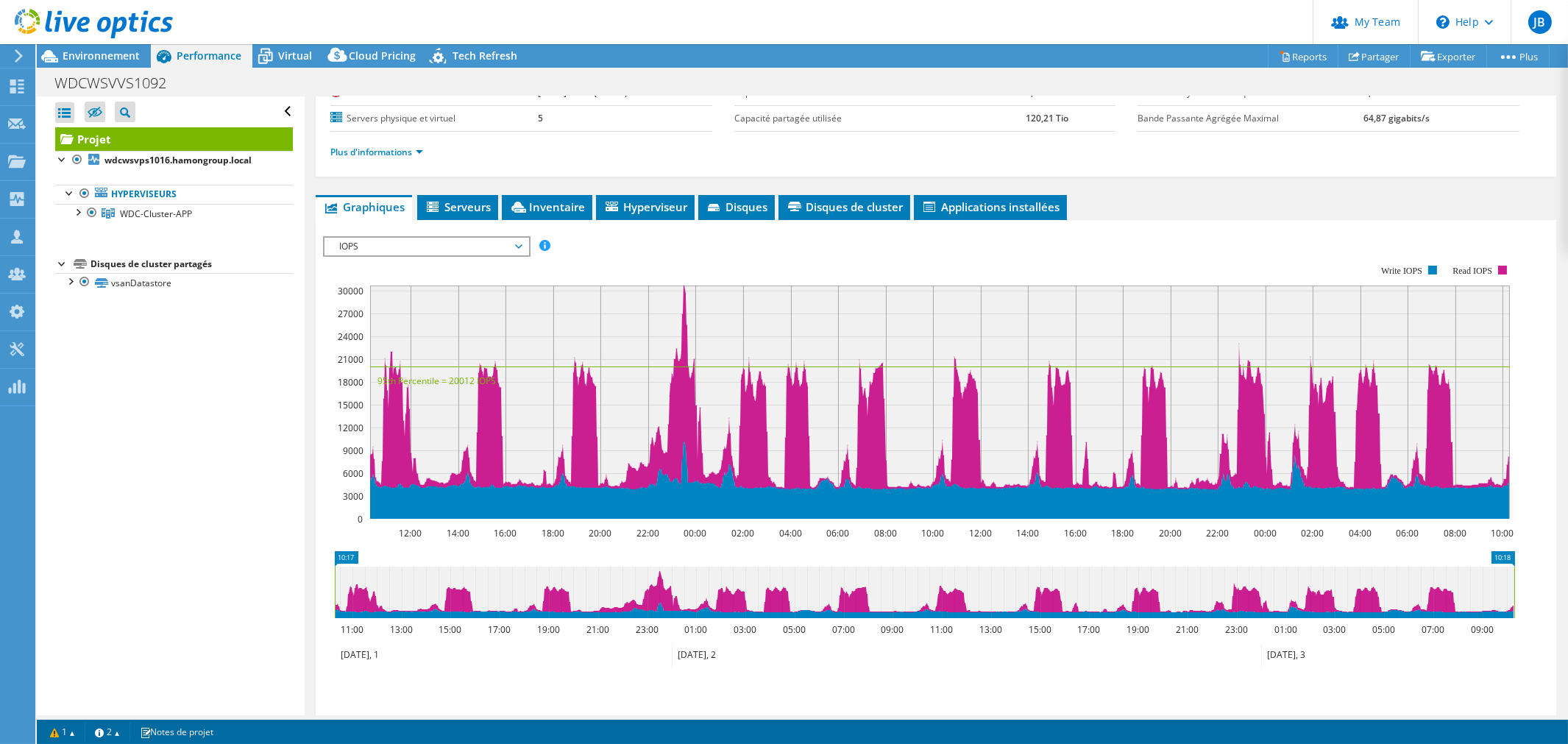
scroll to position [245, 0]
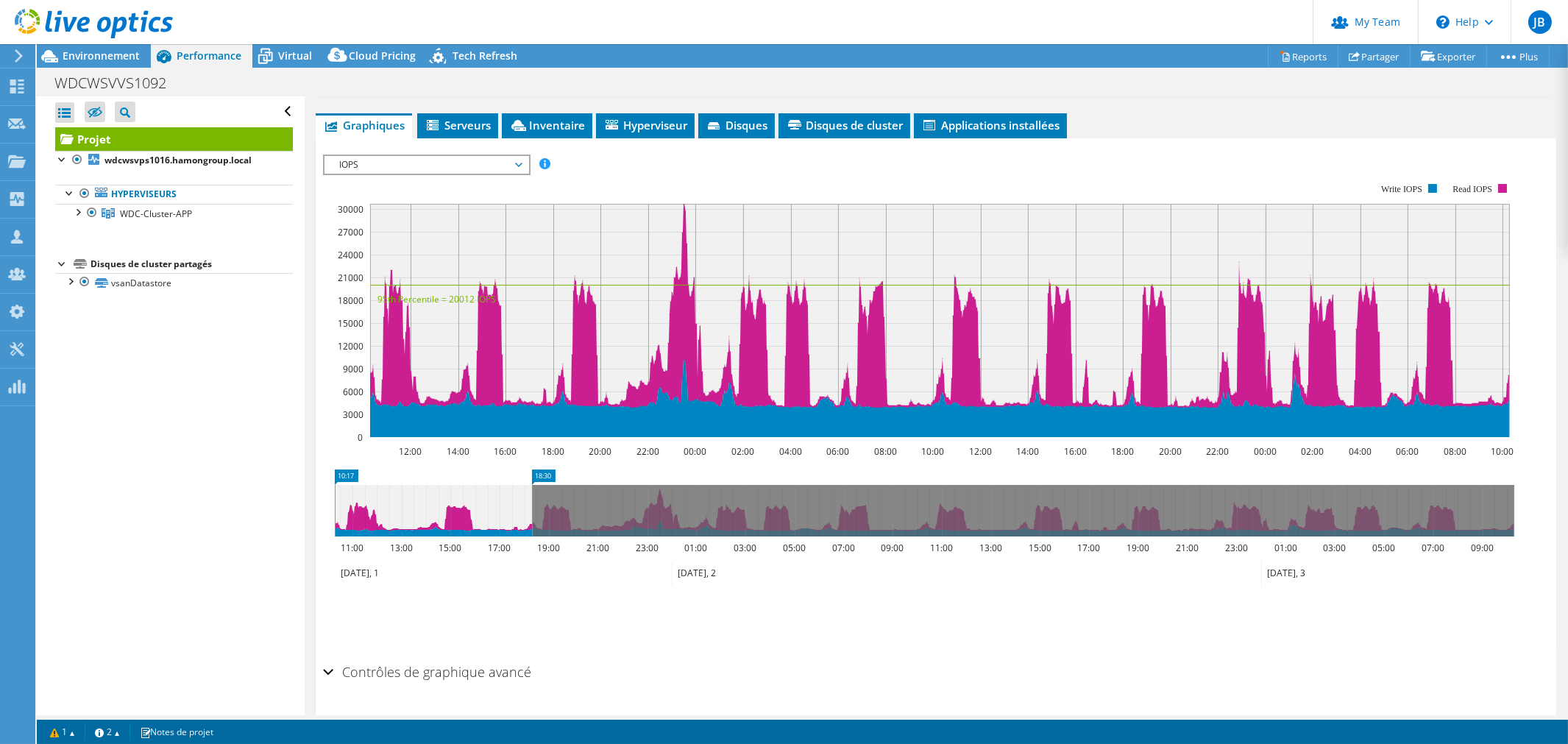
drag, startPoint x: 1514, startPoint y: 499, endPoint x: 378, endPoint y: 521, distance: 1136.2
click at [531, 519] on rect at bounding box center [531, 510] width 6 height 51
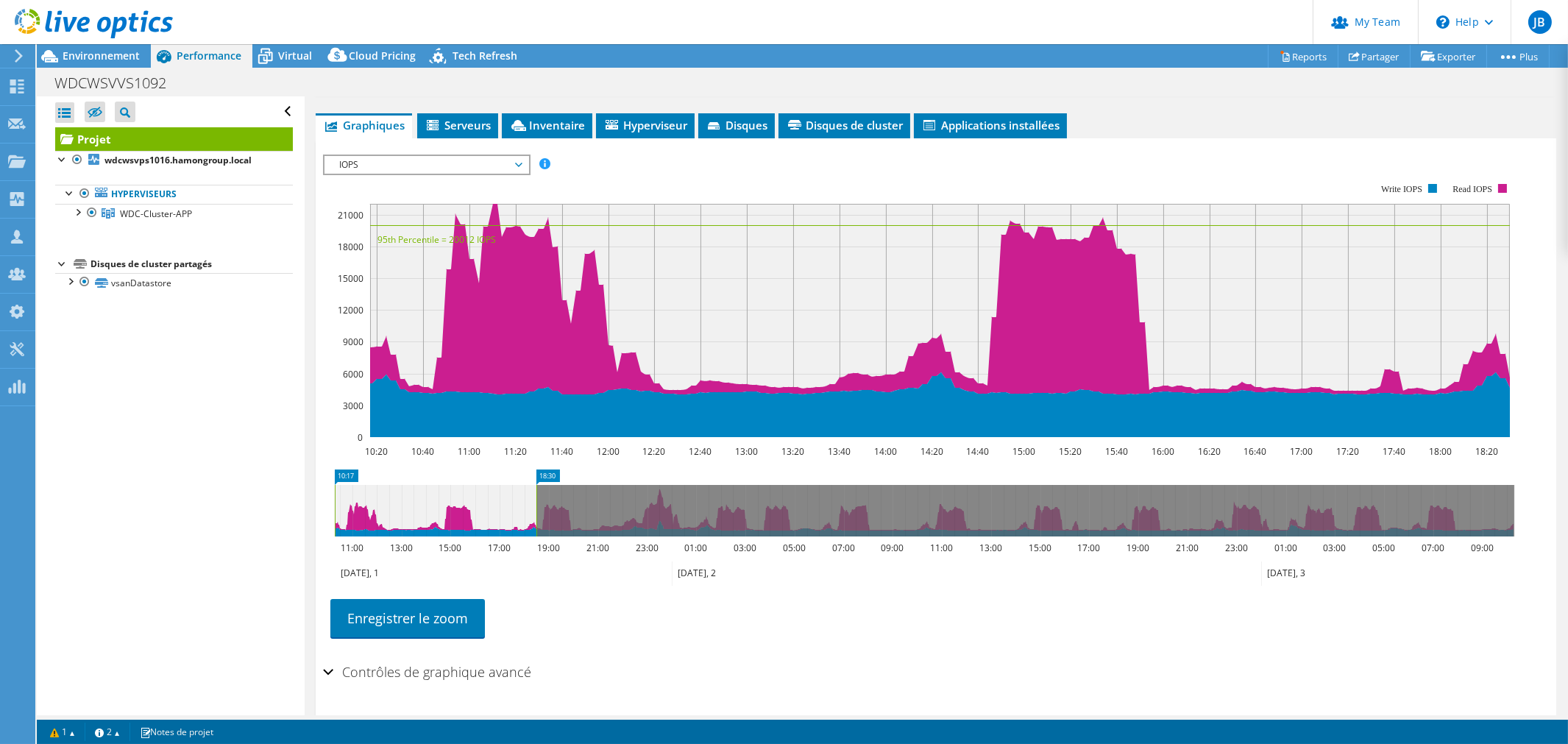
drag, startPoint x: 331, startPoint y: 504, endPoint x: 447, endPoint y: 500, distance: 116.1
click at [462, 501] on icon "18:30 10:17 11:00 13:00 15:00 17:00 19:00 21:00 23:00 01:00 03:00 05:00 07:00 0…" at bounding box center [925, 527] width 1203 height 117
drag, startPoint x: 333, startPoint y: 500, endPoint x: 433, endPoint y: 497, distance: 100.0
click at [433, 497] on rect at bounding box center [434, 510] width 6 height 51
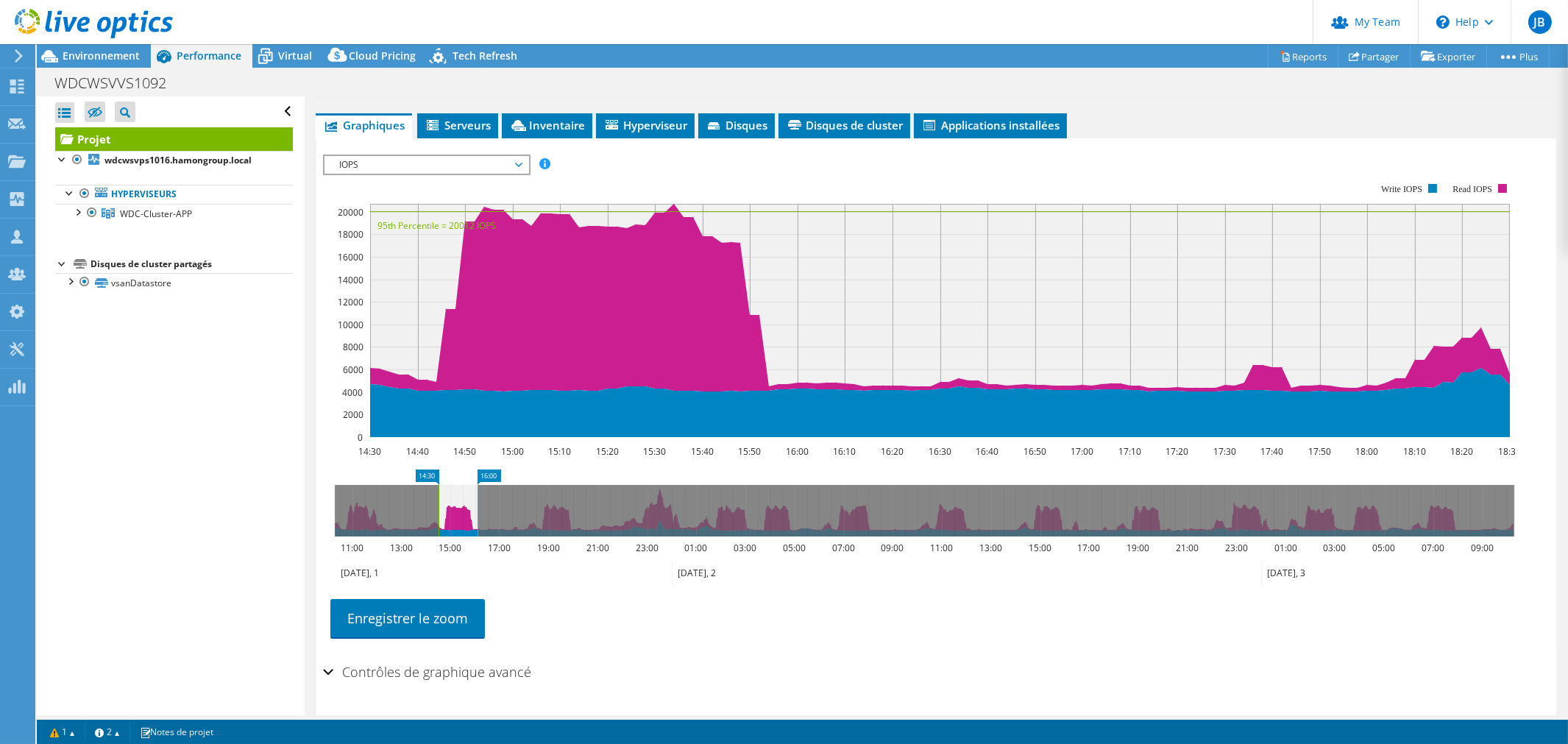
drag, startPoint x: 538, startPoint y: 500, endPoint x: 479, endPoint y: 501, distance: 59.0
click at [479, 501] on rect at bounding box center [477, 510] width 6 height 51
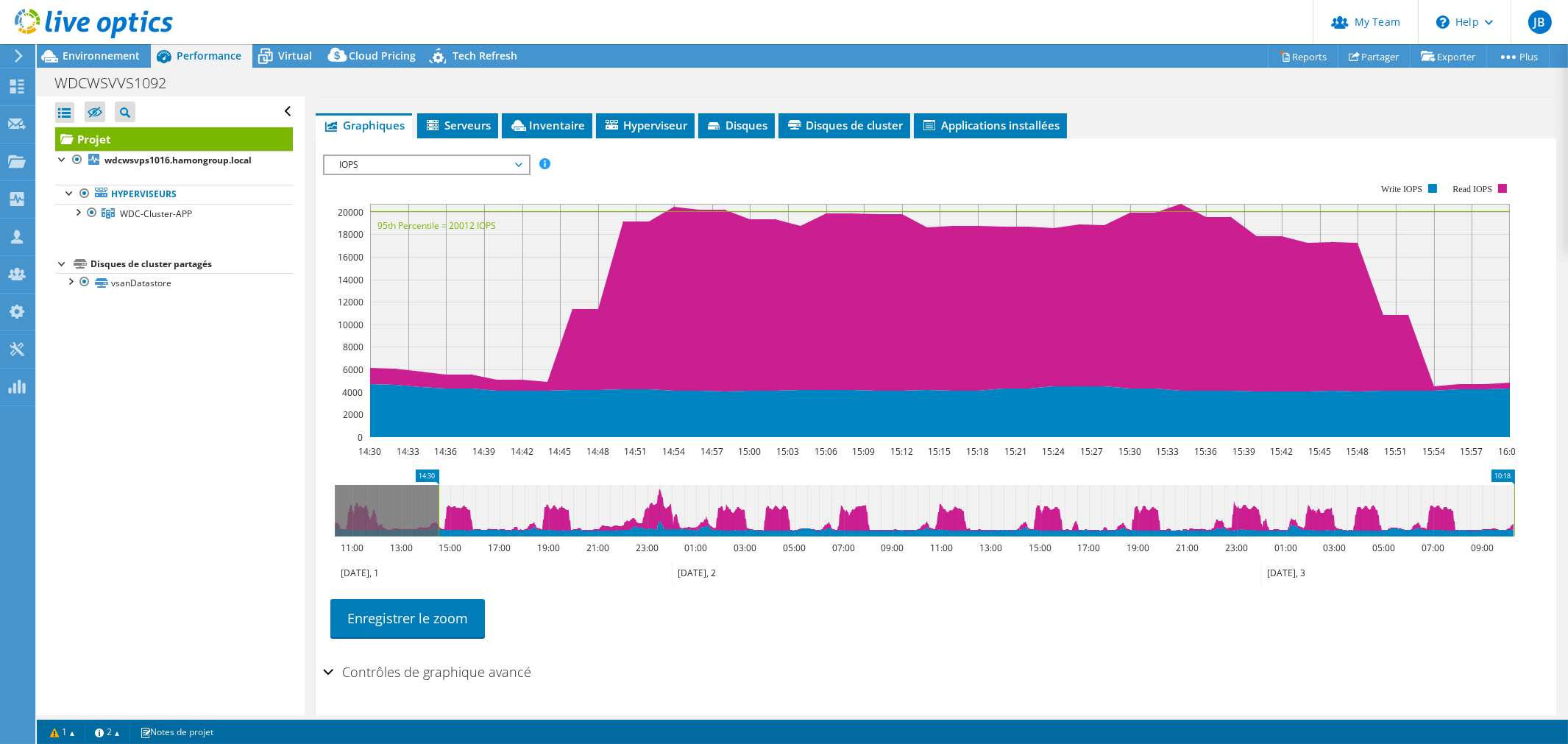
drag, startPoint x: 473, startPoint y: 504, endPoint x: 1211, endPoint y: 515, distance: 738.1
click at [1568, 499] on html "JB Admin d'équipe de partenaire Jonathan Bismuth jbismuth@aviti.fr Aviti My Pro…" at bounding box center [784, 372] width 1568 height 744
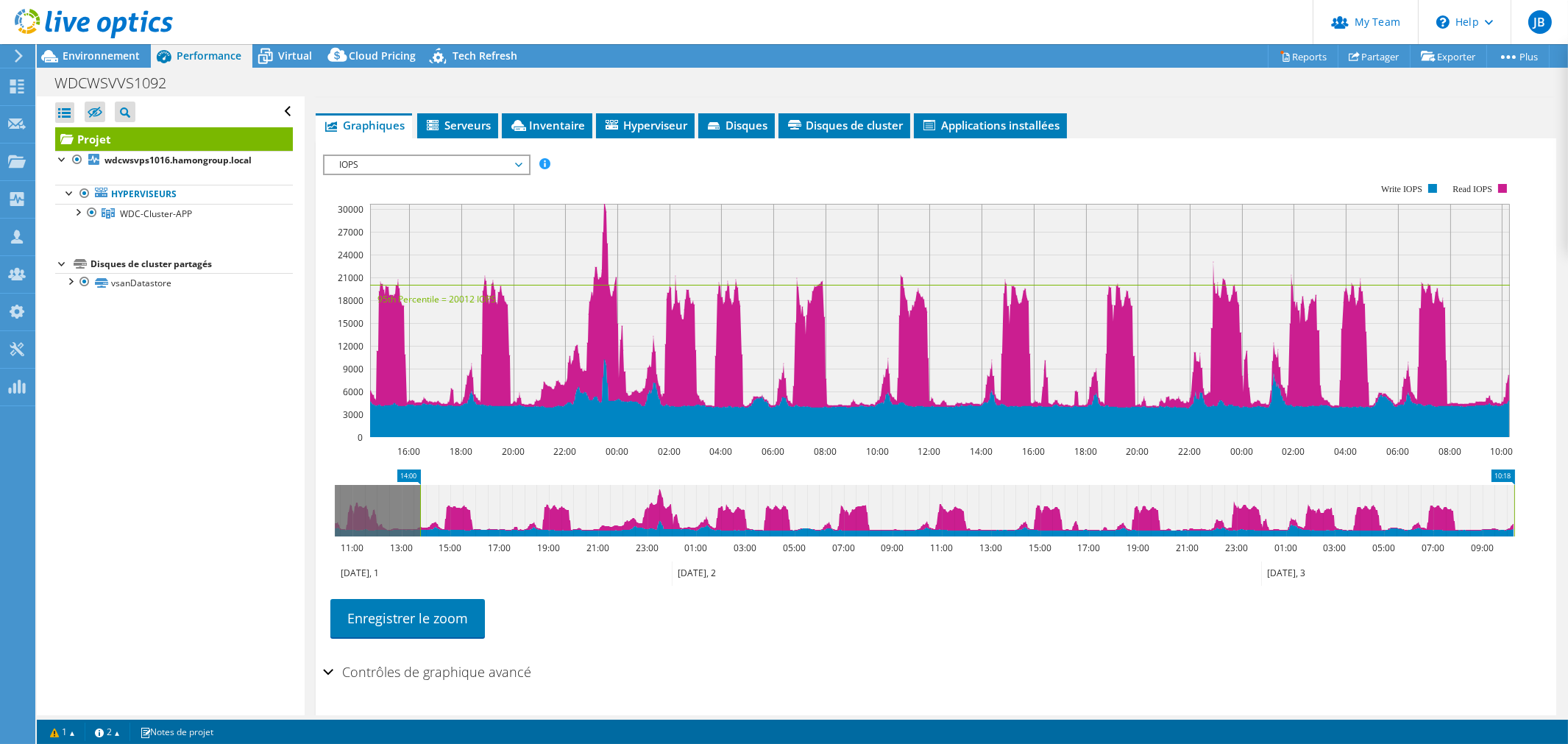
drag, startPoint x: 436, startPoint y: 500, endPoint x: 277, endPoint y: 504, distance: 159.1
click at [277, 504] on div "Ouvrir tout Fermer tout Masquer les nœuds exclus Filtre de l'arborescence des p…" at bounding box center [803, 405] width 1532 height 619
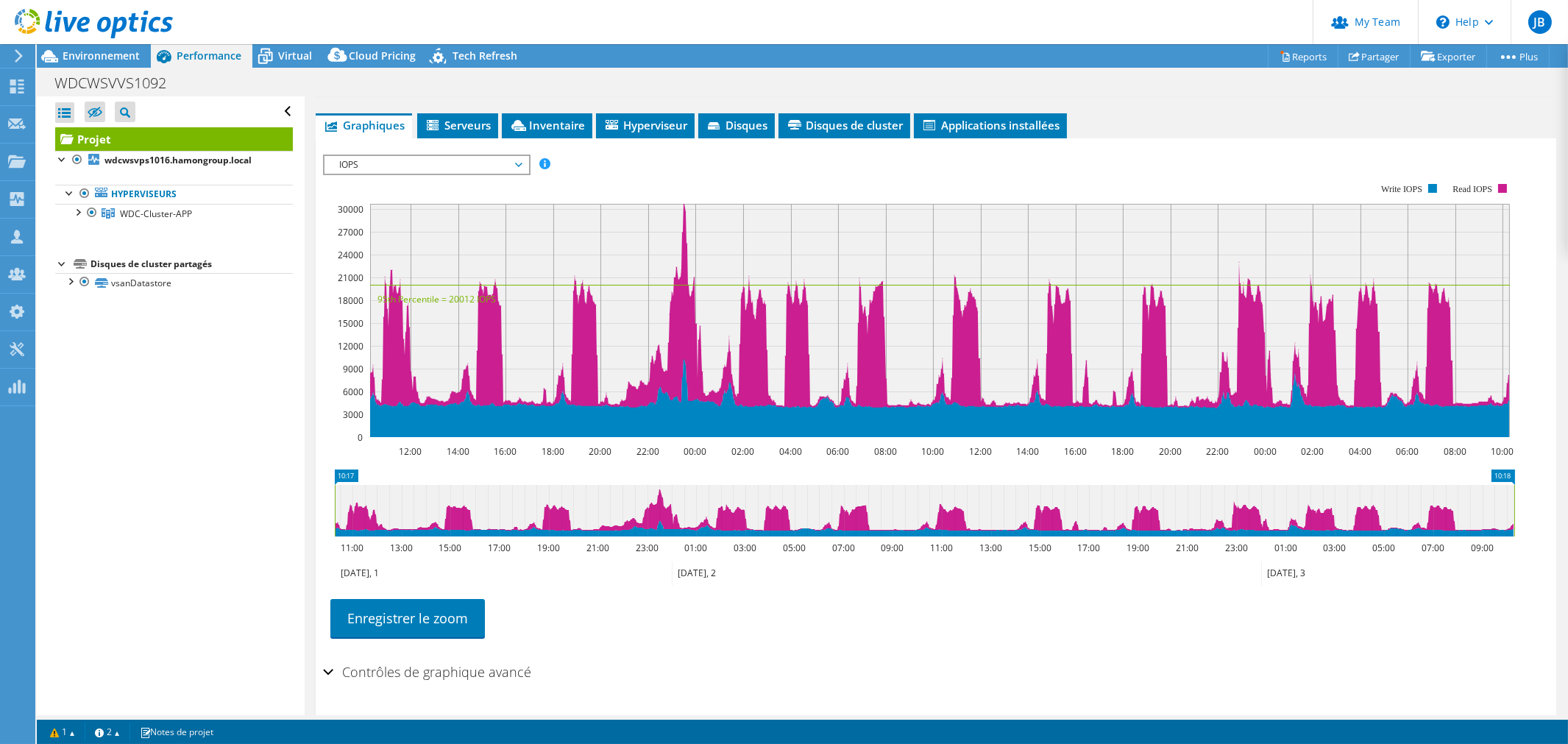
click at [465, 158] on span "IOPS" at bounding box center [426, 165] width 189 height 17
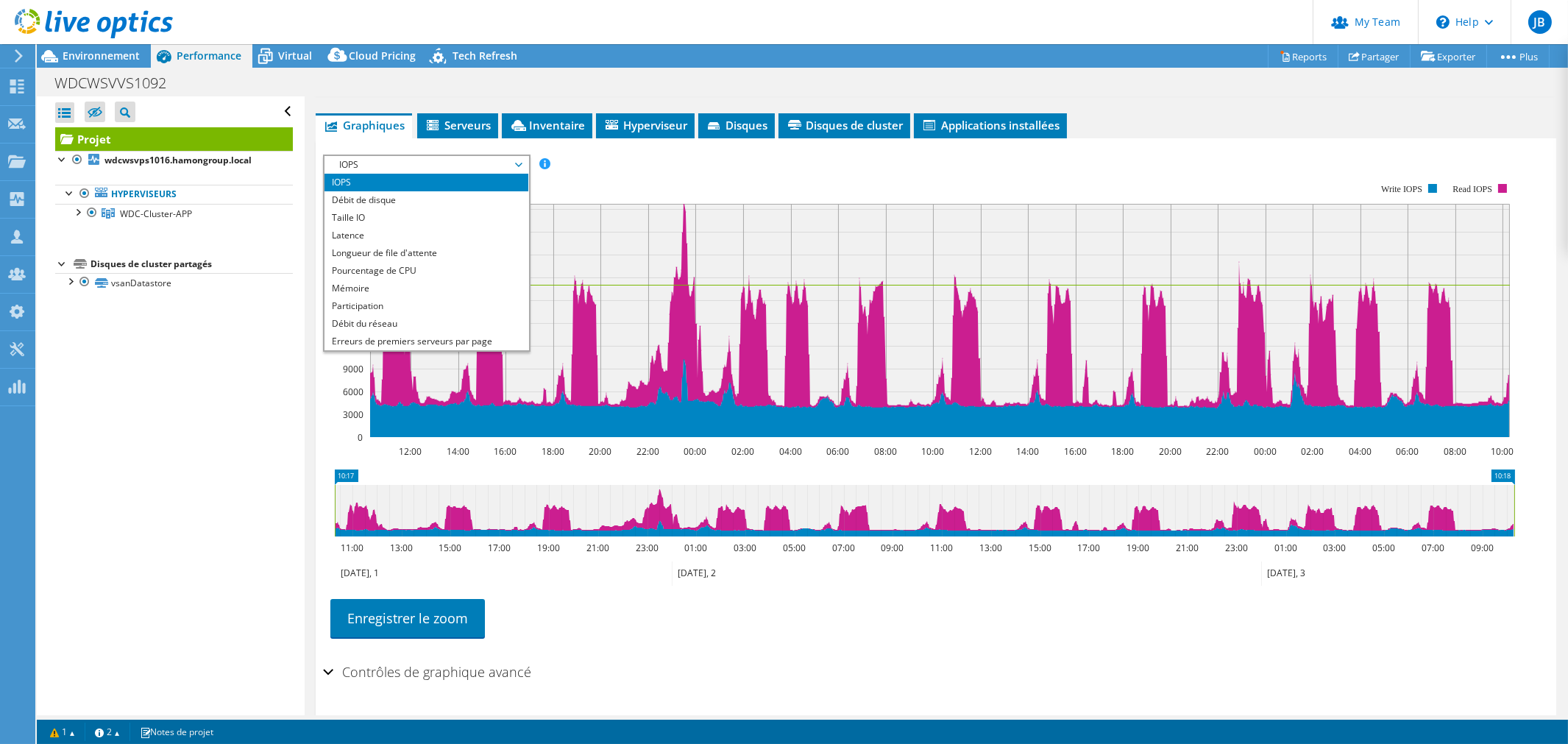
scroll to position [53, 0]
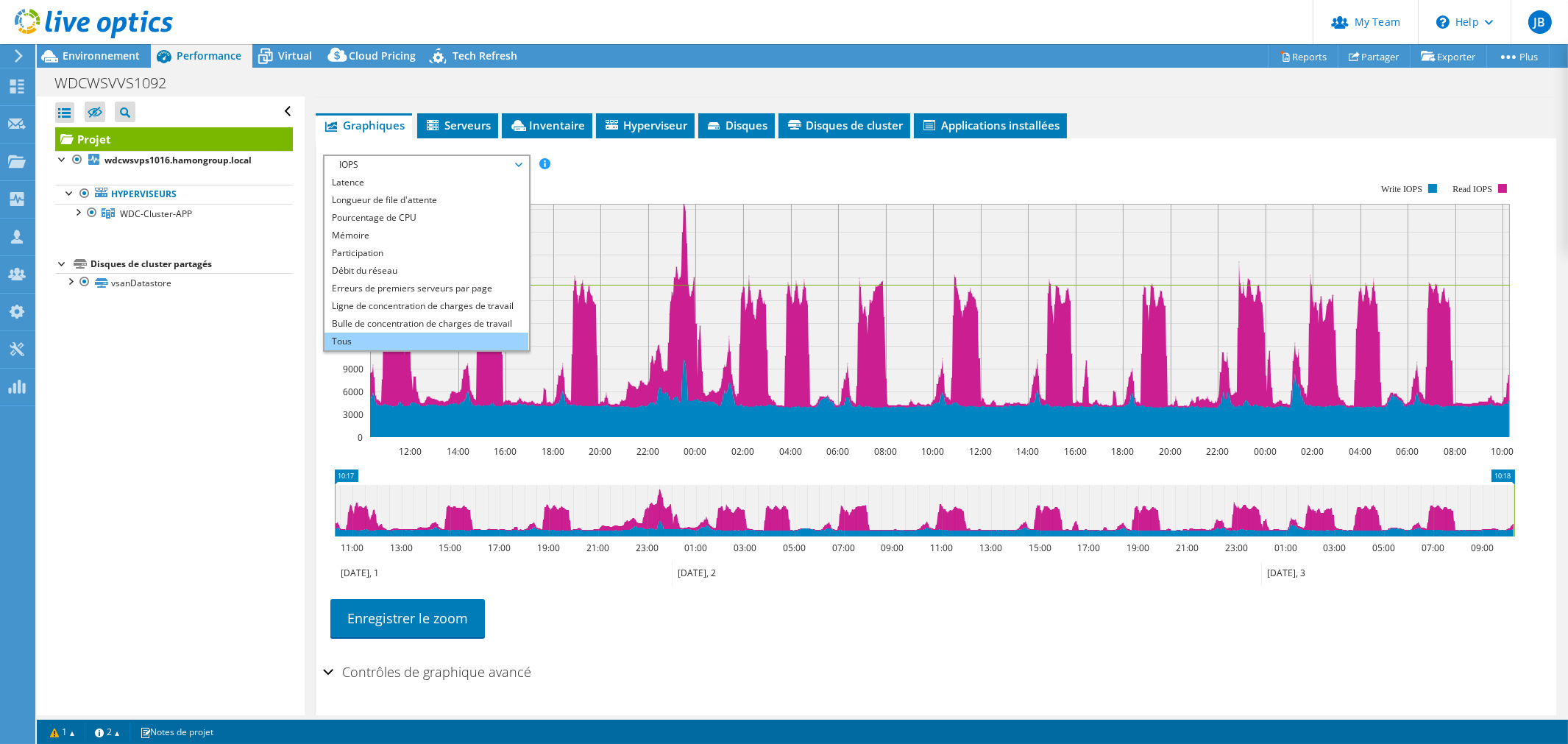
click at [371, 333] on li "Tous" at bounding box center [426, 341] width 204 height 17
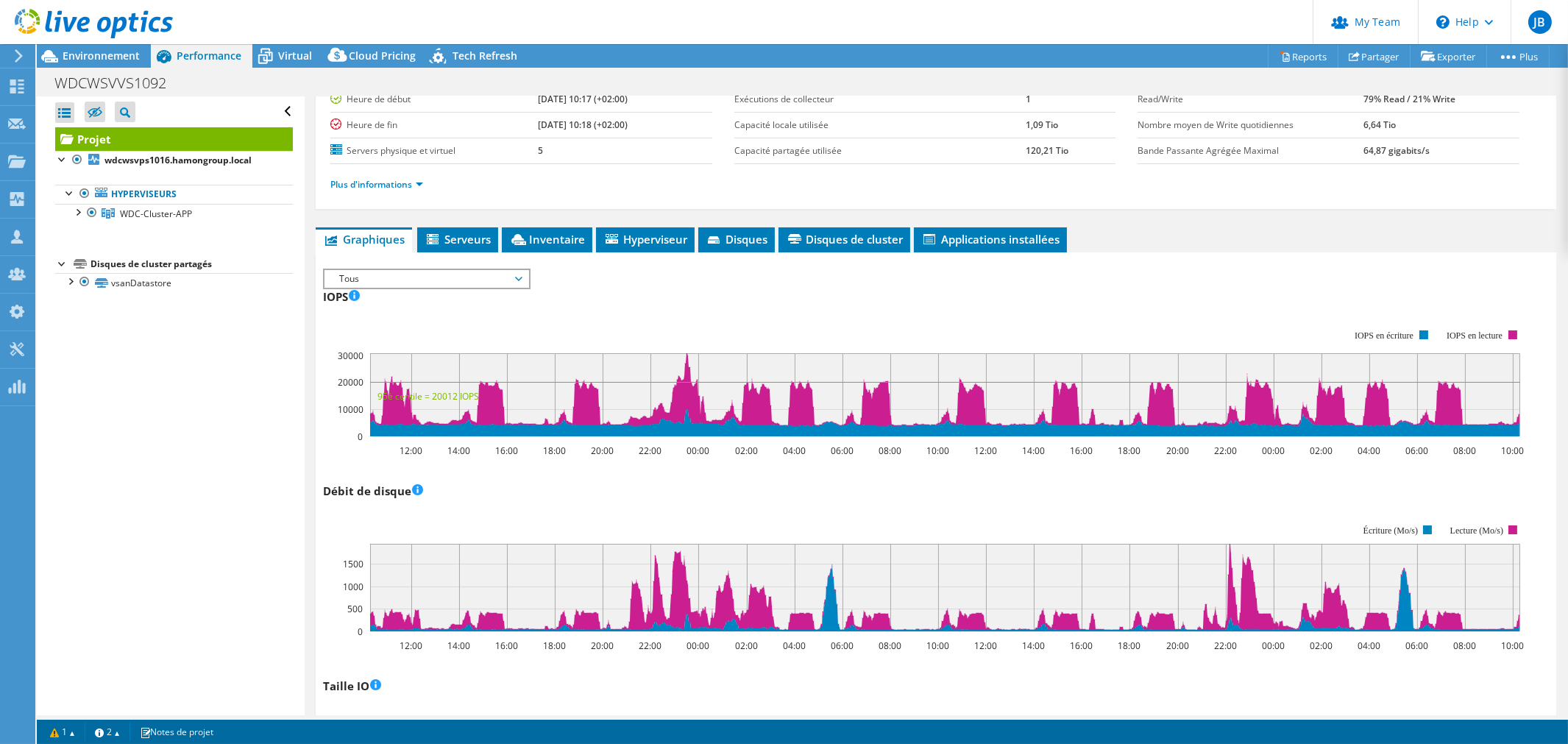
scroll to position [82, 0]
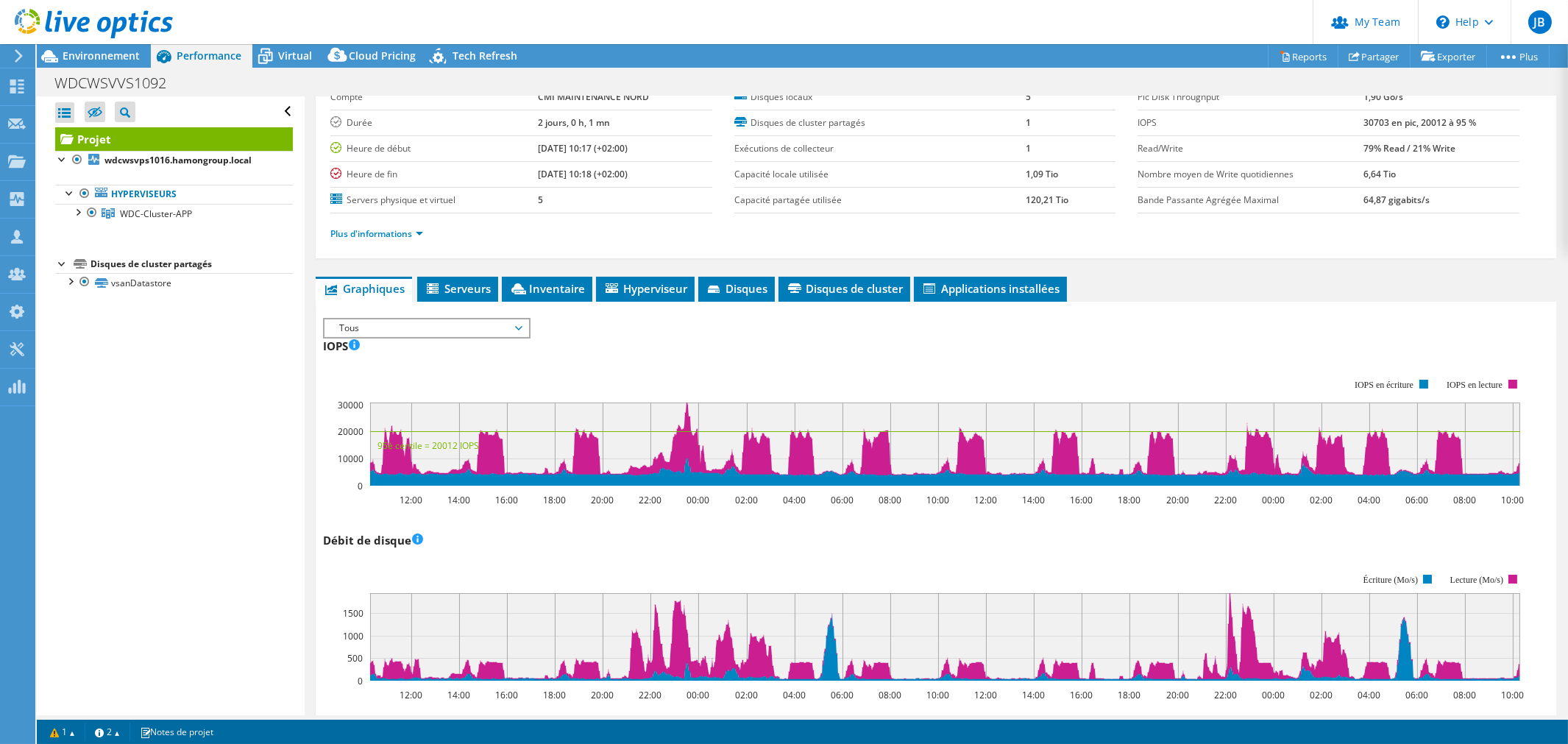
click at [433, 327] on span "Tous" at bounding box center [426, 328] width 189 height 17
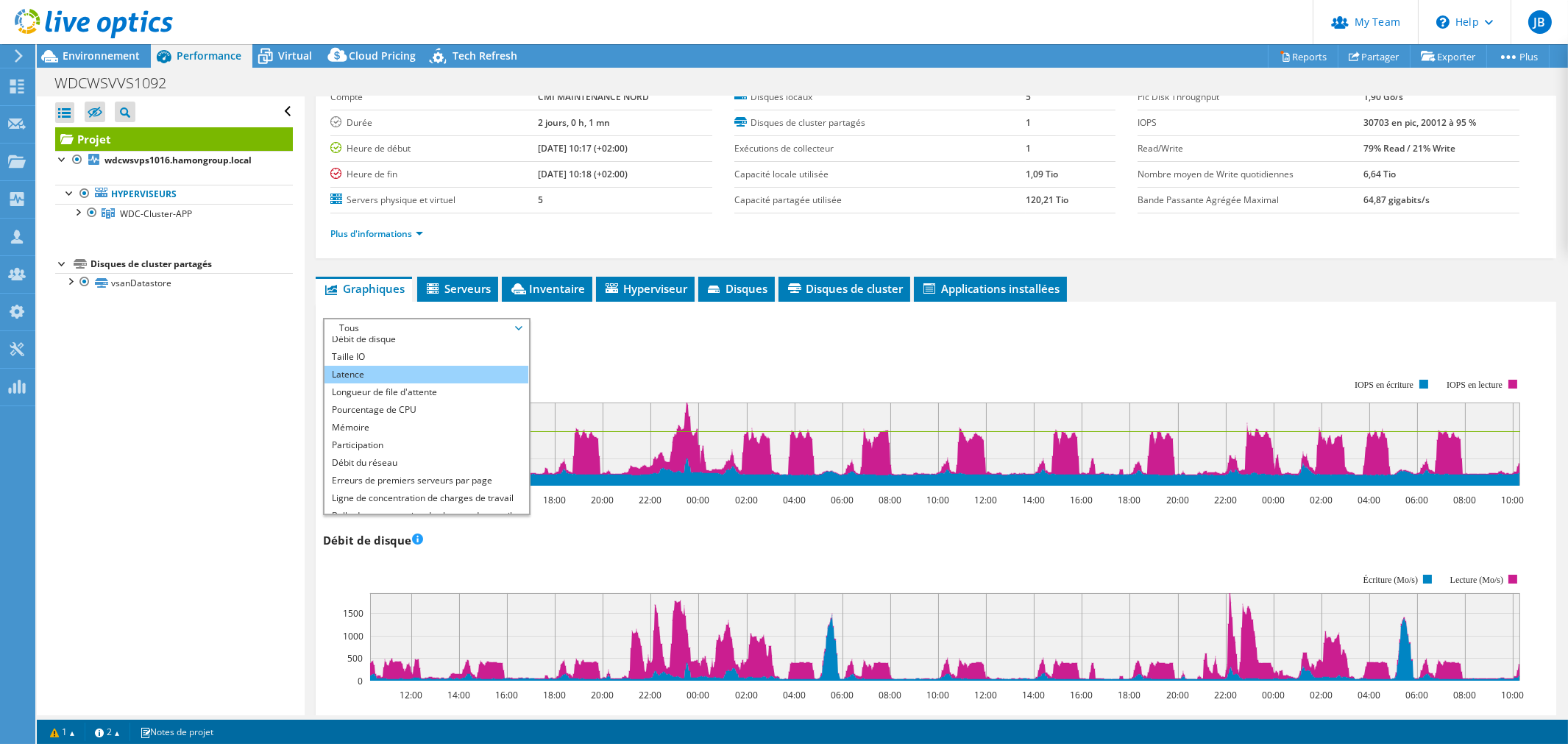
scroll to position [0, 0]
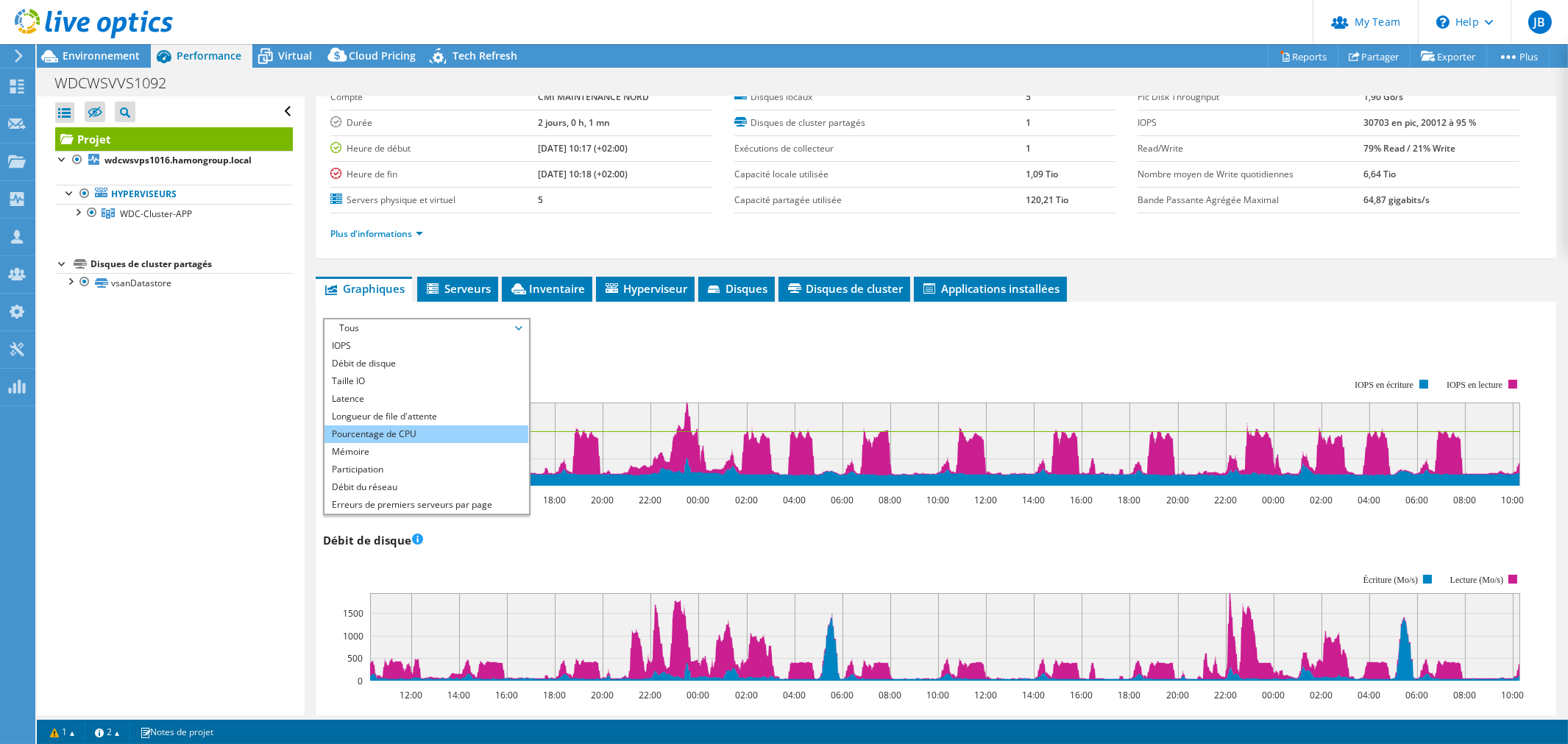
click at [393, 431] on li "Pourcentage de CPU" at bounding box center [426, 434] width 204 height 17
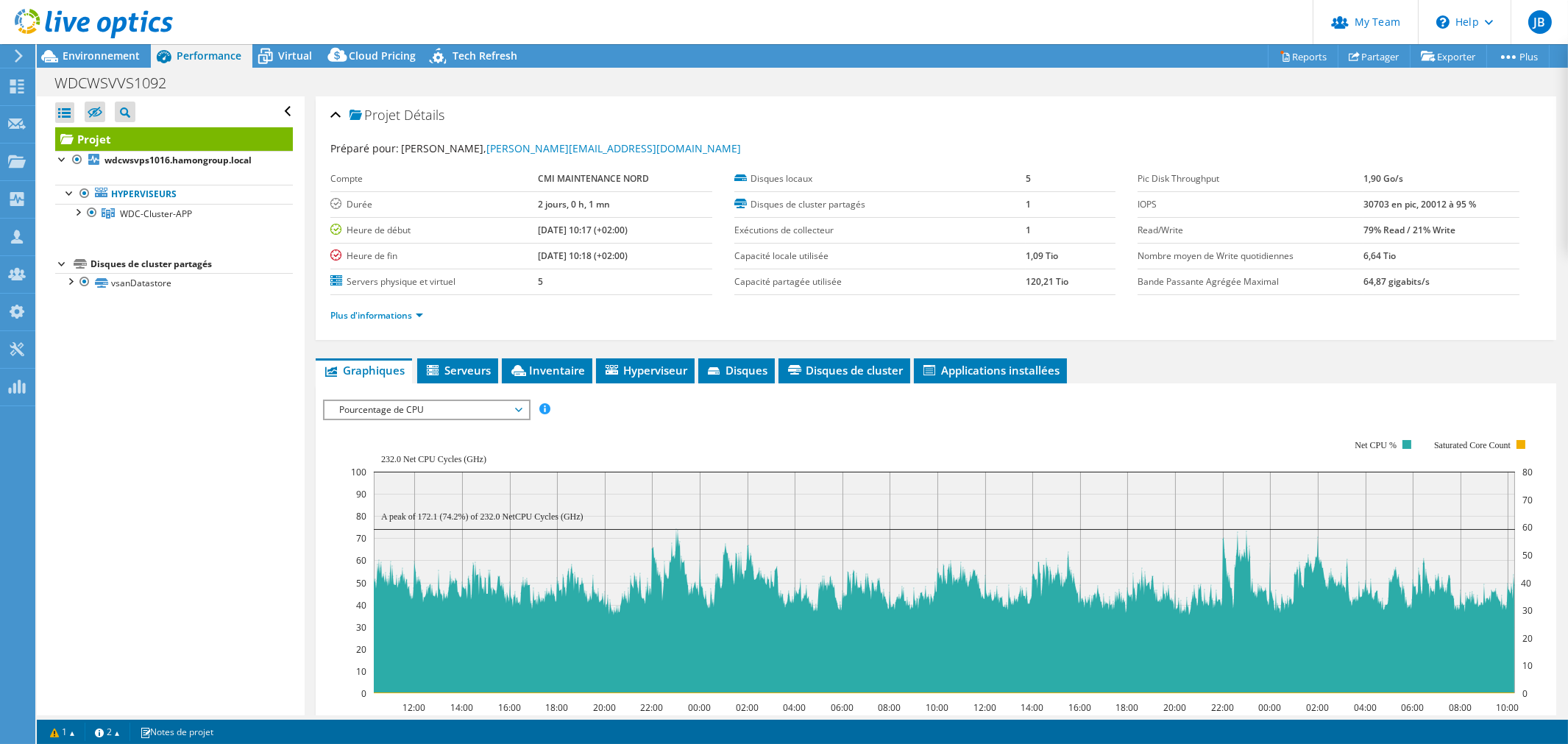
drag, startPoint x: 1350, startPoint y: 205, endPoint x: 1381, endPoint y: 205, distance: 31.0
click at [1381, 205] on tr "IOPS 30703 en pic, 20012 à 95 %" at bounding box center [1328, 204] width 382 height 26
drag, startPoint x: 1347, startPoint y: 225, endPoint x: 1436, endPoint y: 231, distance: 89.2
click at [1436, 231] on tr "Read/Write 79% Read / 21% Write" at bounding box center [1328, 229] width 382 height 26
click at [1451, 255] on td "6,64 Tio" at bounding box center [1442, 255] width 156 height 26
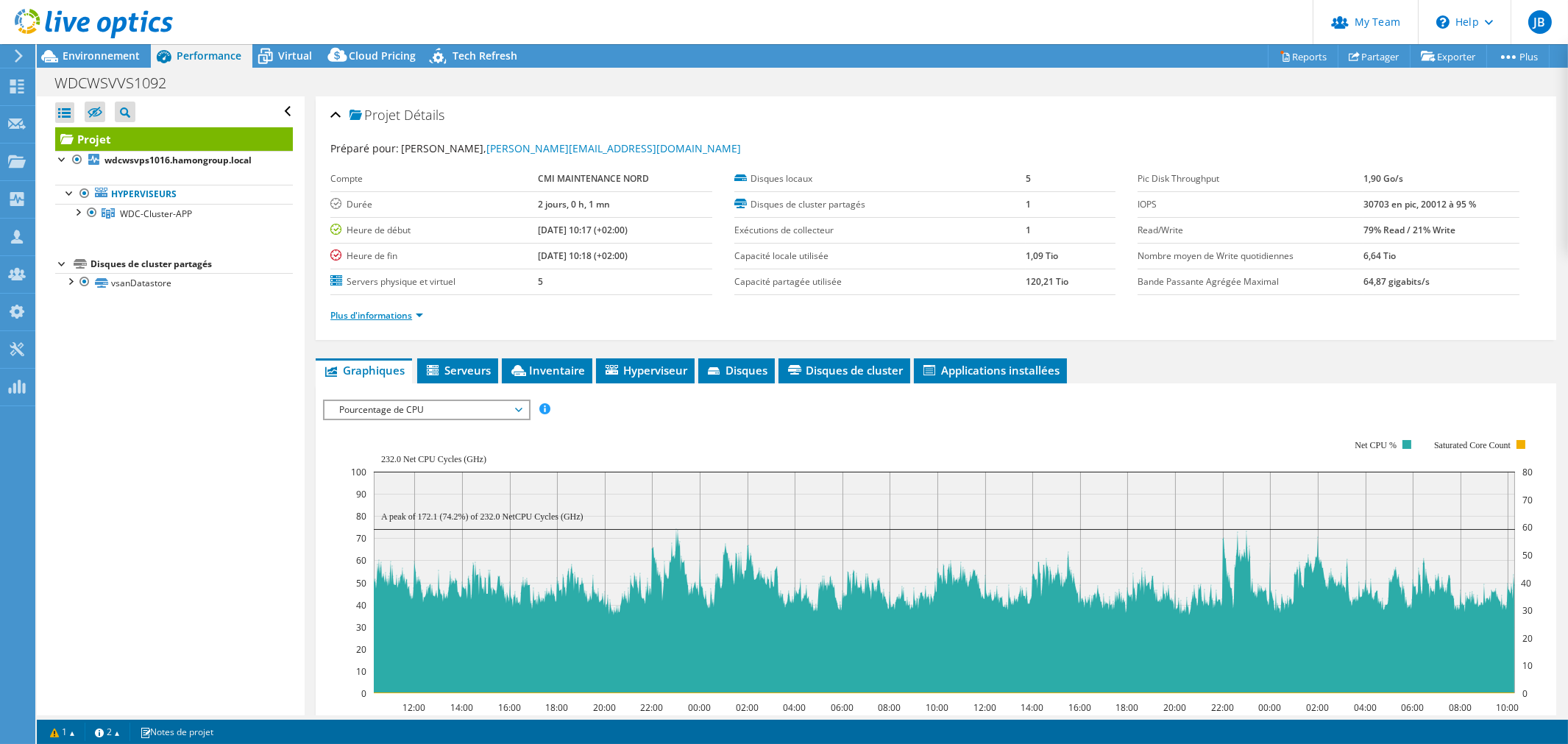
click at [368, 318] on link "Plus d'informations" at bounding box center [377, 315] width 93 height 13
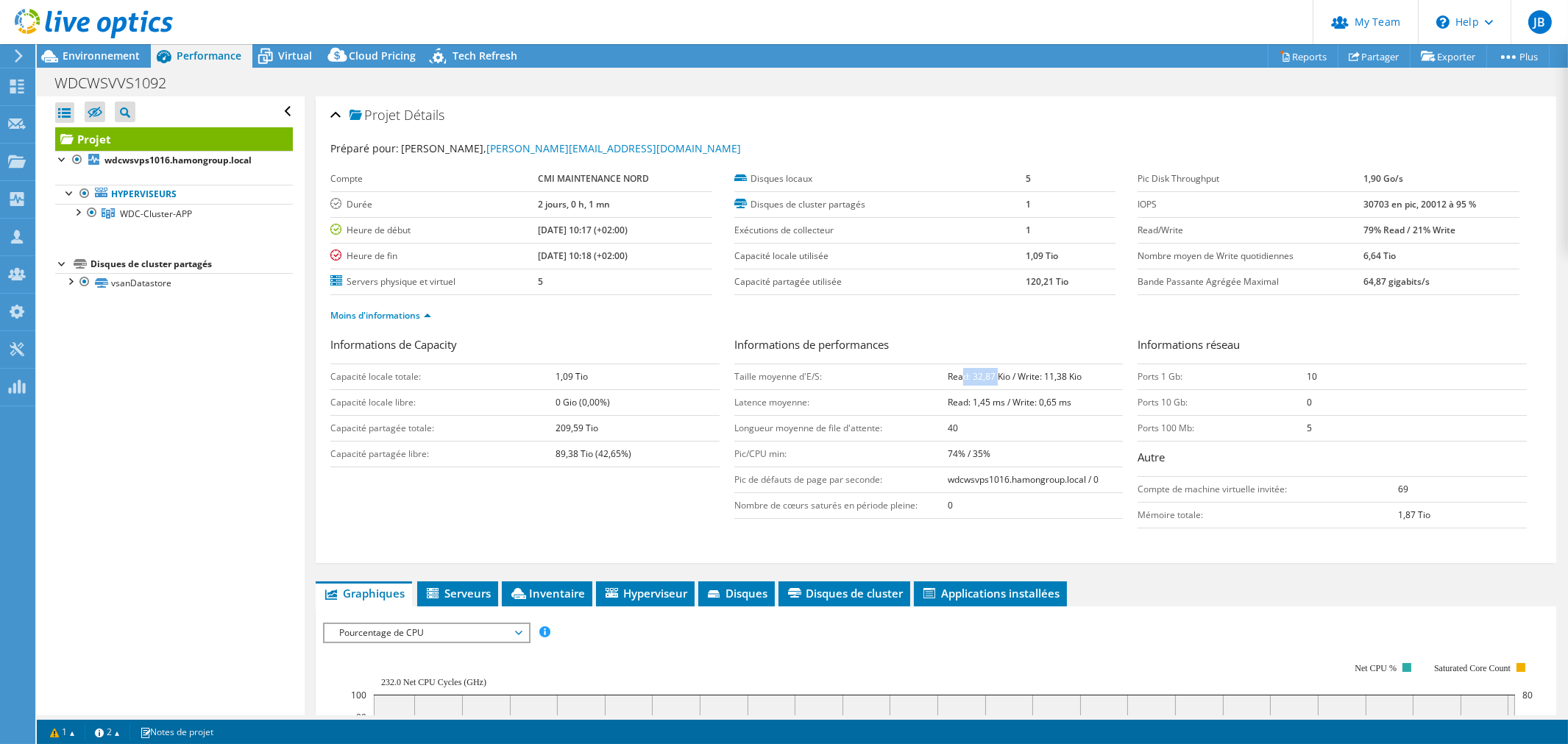
drag, startPoint x: 959, startPoint y: 378, endPoint x: 992, endPoint y: 376, distance: 33.1
click at [992, 376] on b "Read: 32,87 Kio / Write: 11,38 Kio" at bounding box center [1015, 377] width 134 height 13
drag, startPoint x: 1026, startPoint y: 375, endPoint x: 1075, endPoint y: 377, distance: 49.0
click at [1075, 377] on b "Read: 32,87 Kio / Write: 11,38 Kio" at bounding box center [1015, 377] width 134 height 13
click at [303, 55] on span "Virtual" at bounding box center [295, 56] width 34 height 14
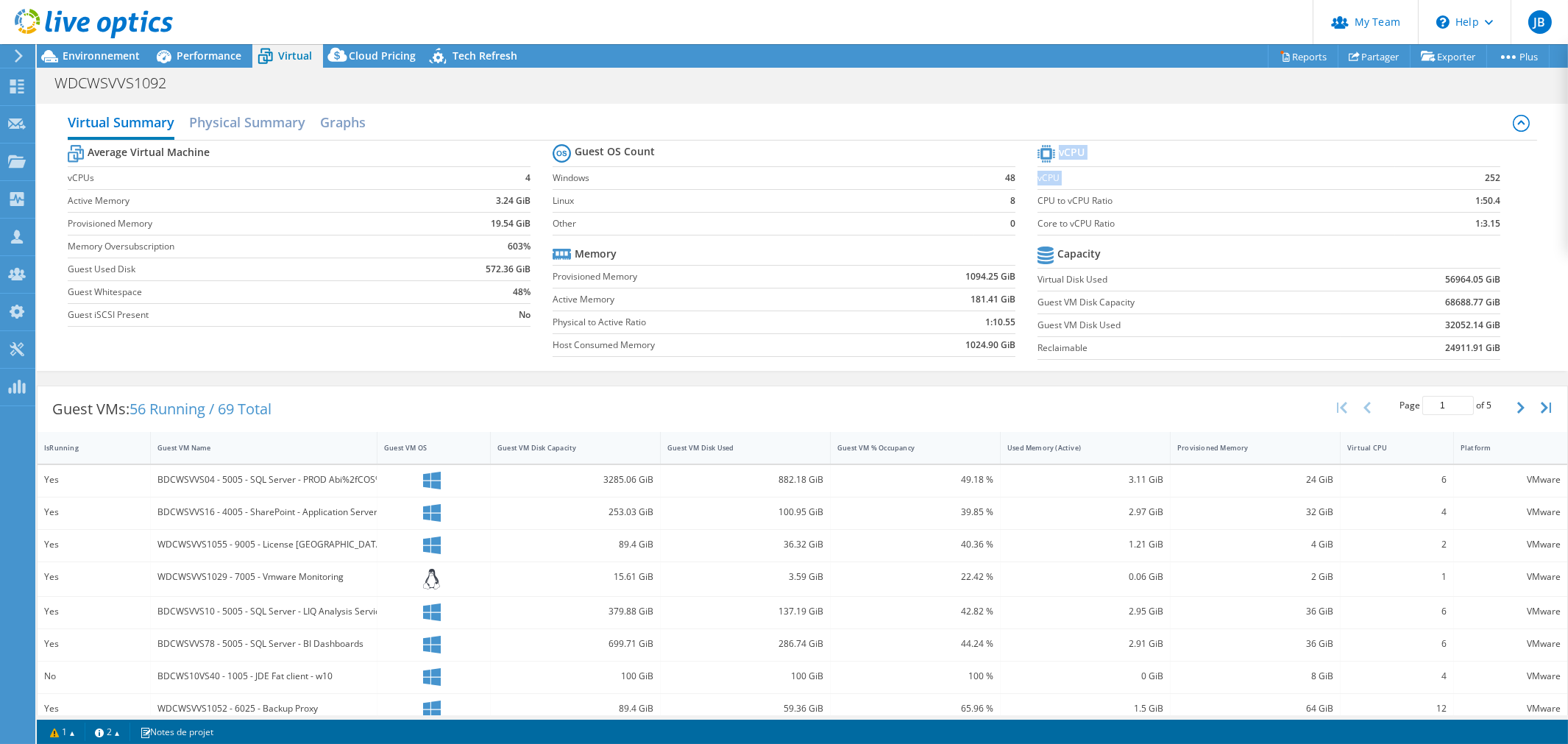
drag, startPoint x: 1466, startPoint y: 178, endPoint x: 1491, endPoint y: 172, distance: 25.7
click at [1491, 172] on section "vCPU vCPU 252 CPU to vCPU Ratio 1:50.4 Core to vCPU Ratio 1:3.15 Capacity Virtu…" at bounding box center [1279, 254] width 485 height 226
click at [1469, 231] on td "1:3.15" at bounding box center [1448, 223] width 106 height 23
click at [1463, 224] on td "1:3.15" at bounding box center [1448, 223] width 106 height 23
drag, startPoint x: 1462, startPoint y: 223, endPoint x: 1472, endPoint y: 223, distance: 10.0
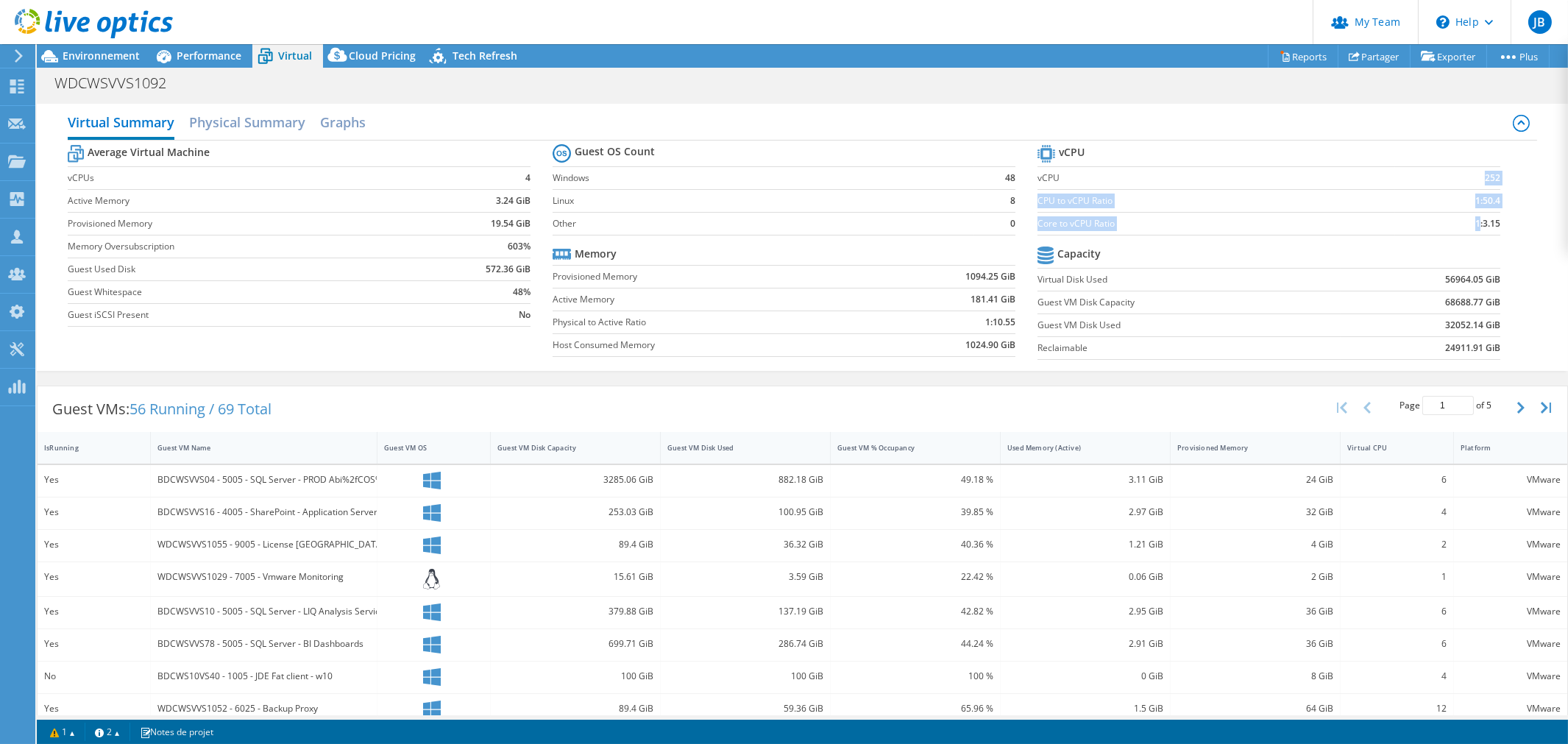
click at [1472, 223] on td "1:3.15" at bounding box center [1448, 223] width 106 height 23
click at [1480, 223] on b "1:3.15" at bounding box center [1488, 223] width 25 height 15
drag, startPoint x: 1443, startPoint y: 277, endPoint x: 1473, endPoint y: 278, distance: 30.0
click at [1473, 278] on b "56964.05 GiB" at bounding box center [1473, 279] width 55 height 15
click at [1446, 277] on b "56964.05 GiB" at bounding box center [1473, 279] width 55 height 15
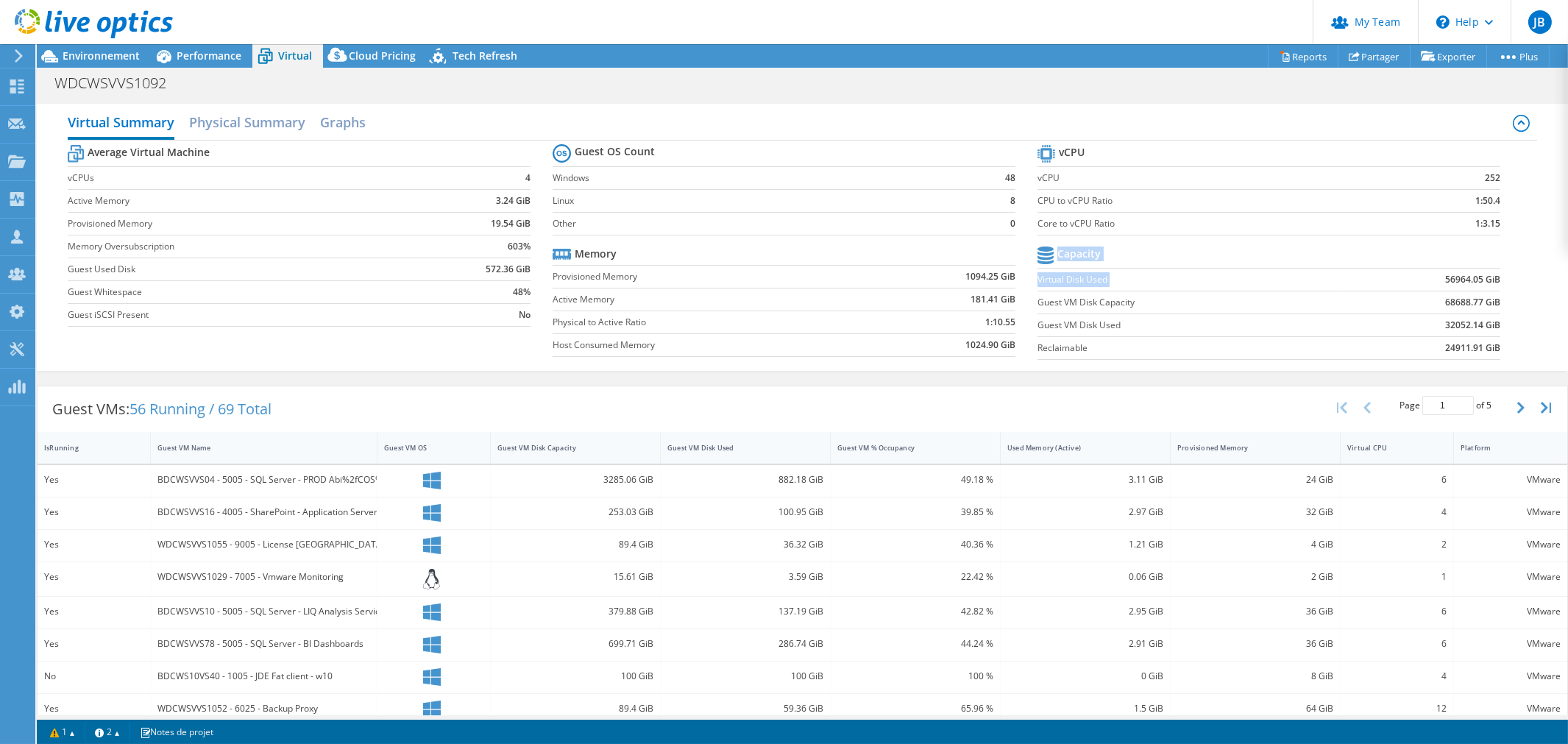
drag, startPoint x: 1430, startPoint y: 277, endPoint x: 1482, endPoint y: 288, distance: 53.2
click at [1491, 275] on section "vCPU vCPU 252 CPU to vCPU Ratio 1:50.4 Core to vCPU Ratio 1:3.15 Capacity Virtu…" at bounding box center [1279, 254] width 485 height 226
drag, startPoint x: 1463, startPoint y: 299, endPoint x: 1446, endPoint y: 311, distance: 20.8
click at [1463, 299] on b "68688.77 GiB" at bounding box center [1473, 302] width 55 height 15
drag, startPoint x: 1428, startPoint y: 325, endPoint x: 1469, endPoint y: 326, distance: 41.0
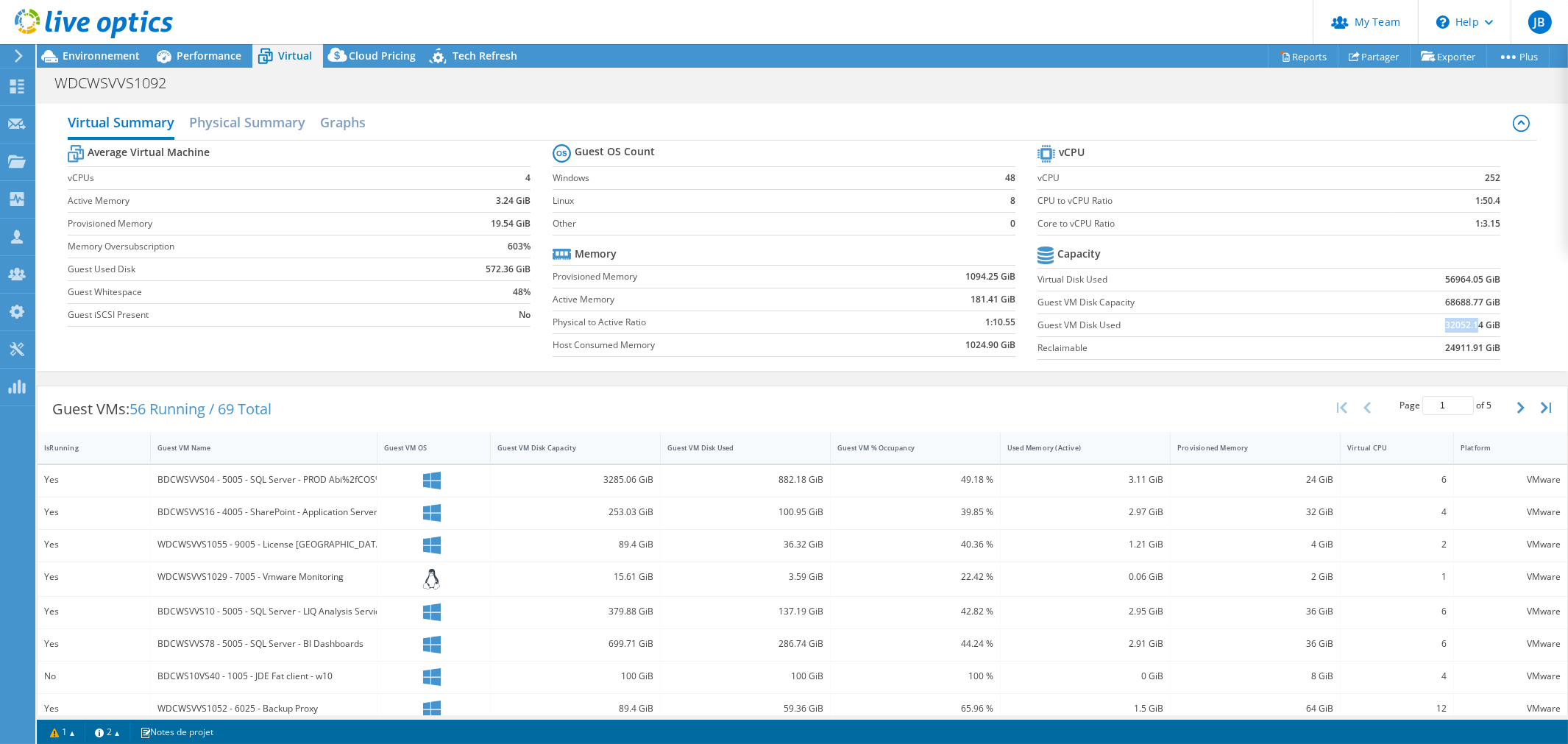
click at [1469, 326] on td "32052.14 GiB" at bounding box center [1421, 325] width 161 height 23
drag, startPoint x: 1436, startPoint y: 282, endPoint x: 1458, endPoint y: 281, distance: 22.0
click at [1459, 281] on b "56964.05 GiB" at bounding box center [1473, 279] width 55 height 15
click at [261, 122] on h2 "Physical Summary" at bounding box center [248, 123] width 117 height 32
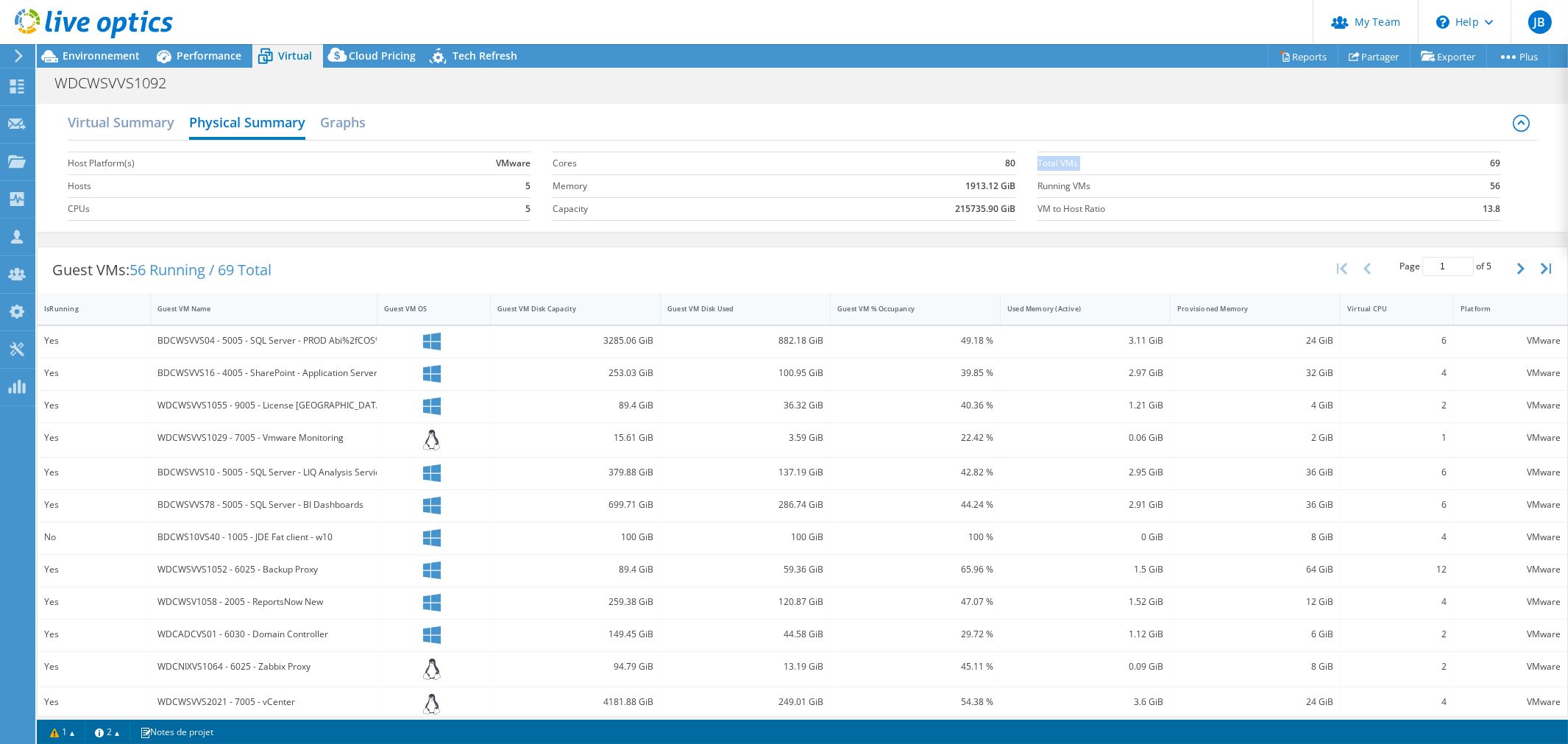
drag, startPoint x: 1477, startPoint y: 162, endPoint x: 1491, endPoint y: 161, distance: 14.0
click at [1491, 161] on section "Total VMs 69 Running VMs 56 VM to Host Ratio 13.8" at bounding box center [1279, 186] width 485 height 84
click at [1491, 188] on b "56" at bounding box center [1495, 186] width 10 height 15
click at [128, 121] on h2 "Virtual Summary" at bounding box center [121, 123] width 106 height 32
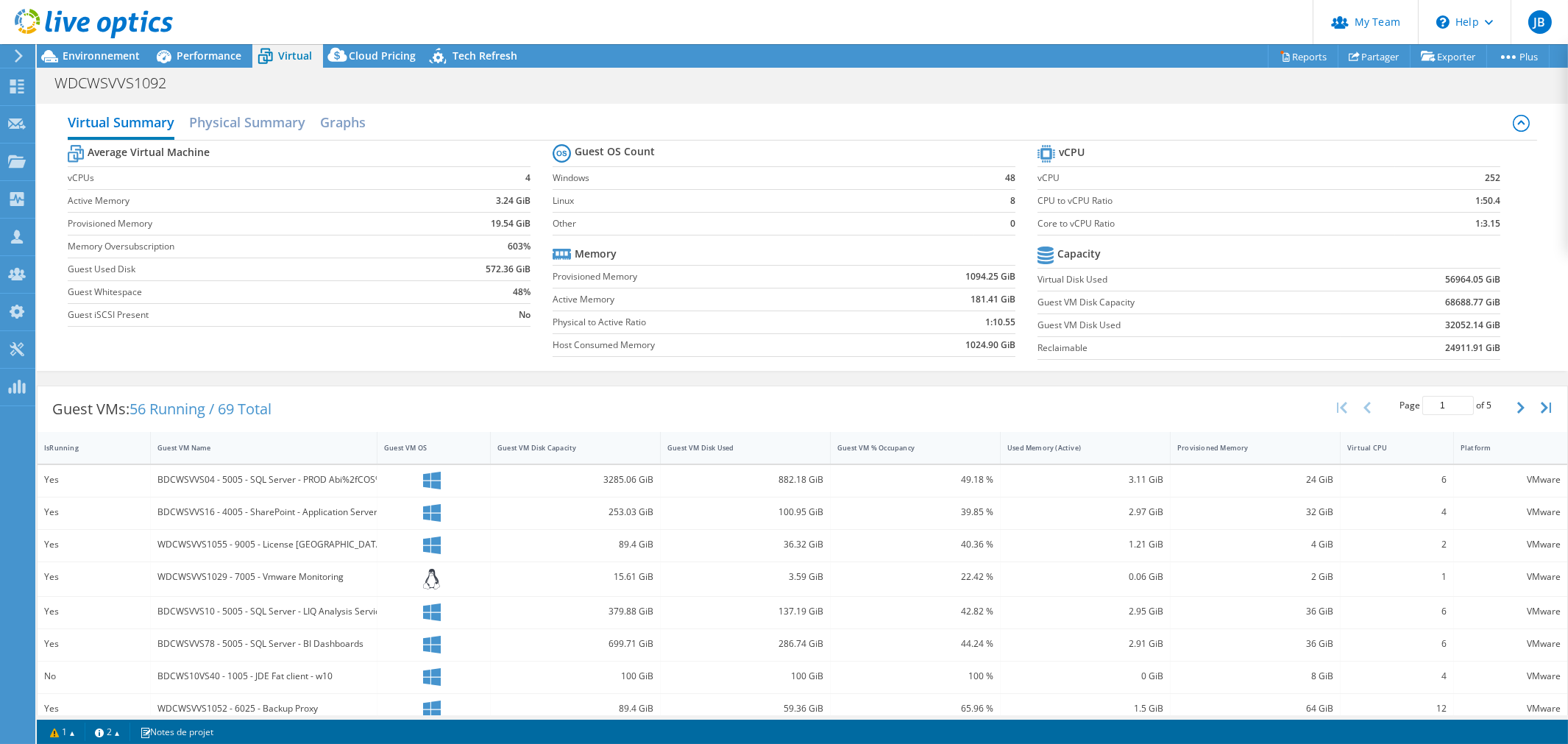
drag, startPoint x: 910, startPoint y: 175, endPoint x: 1000, endPoint y: 173, distance: 90.0
click at [1000, 173] on tr "Windows 48" at bounding box center [784, 177] width 463 height 23
click at [374, 46] on div "Cloud Pricing" at bounding box center [375, 56] width 104 height 24
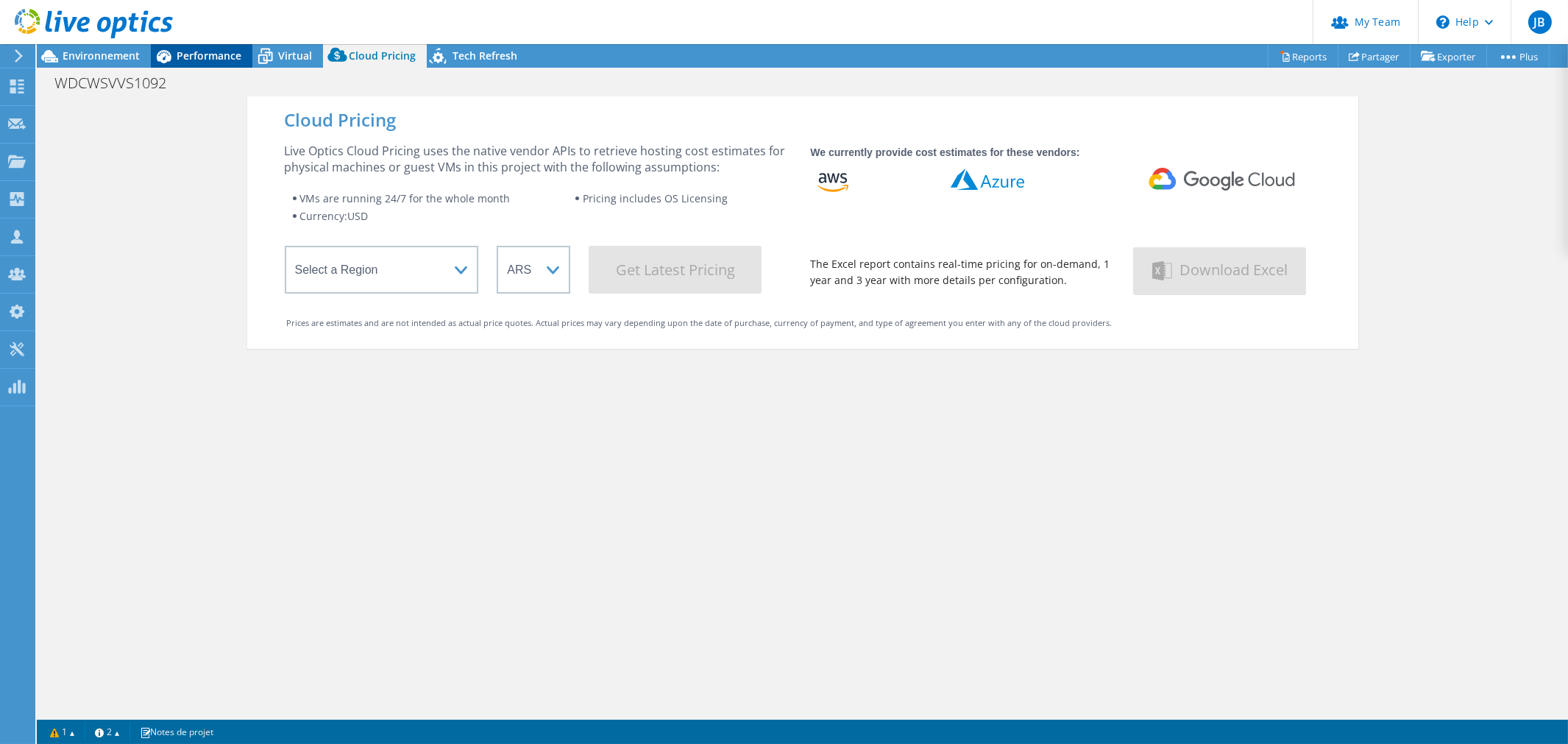
click at [231, 64] on div "Performance" at bounding box center [201, 56] width 102 height 24
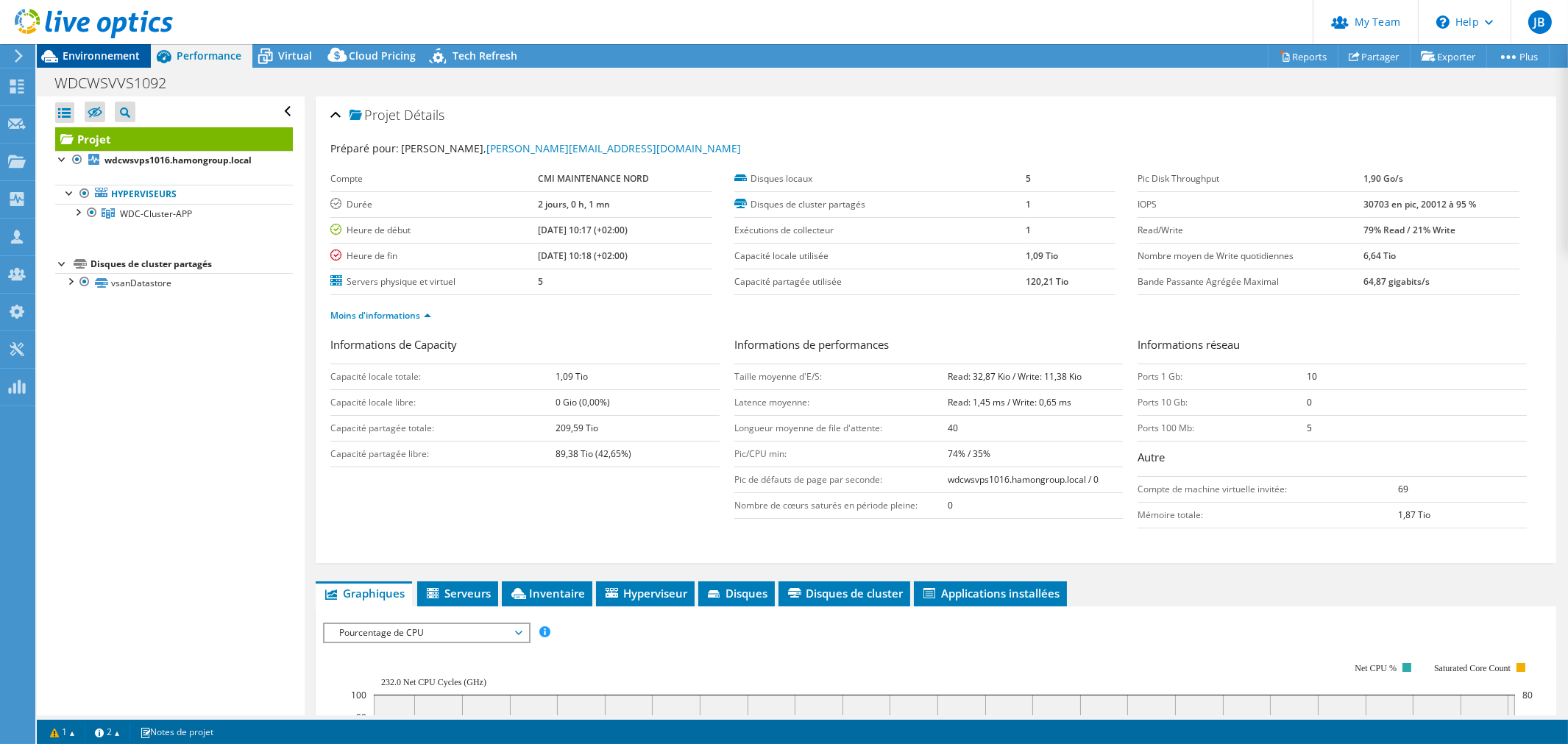
click at [97, 61] on span "Environnement" at bounding box center [101, 56] width 77 height 14
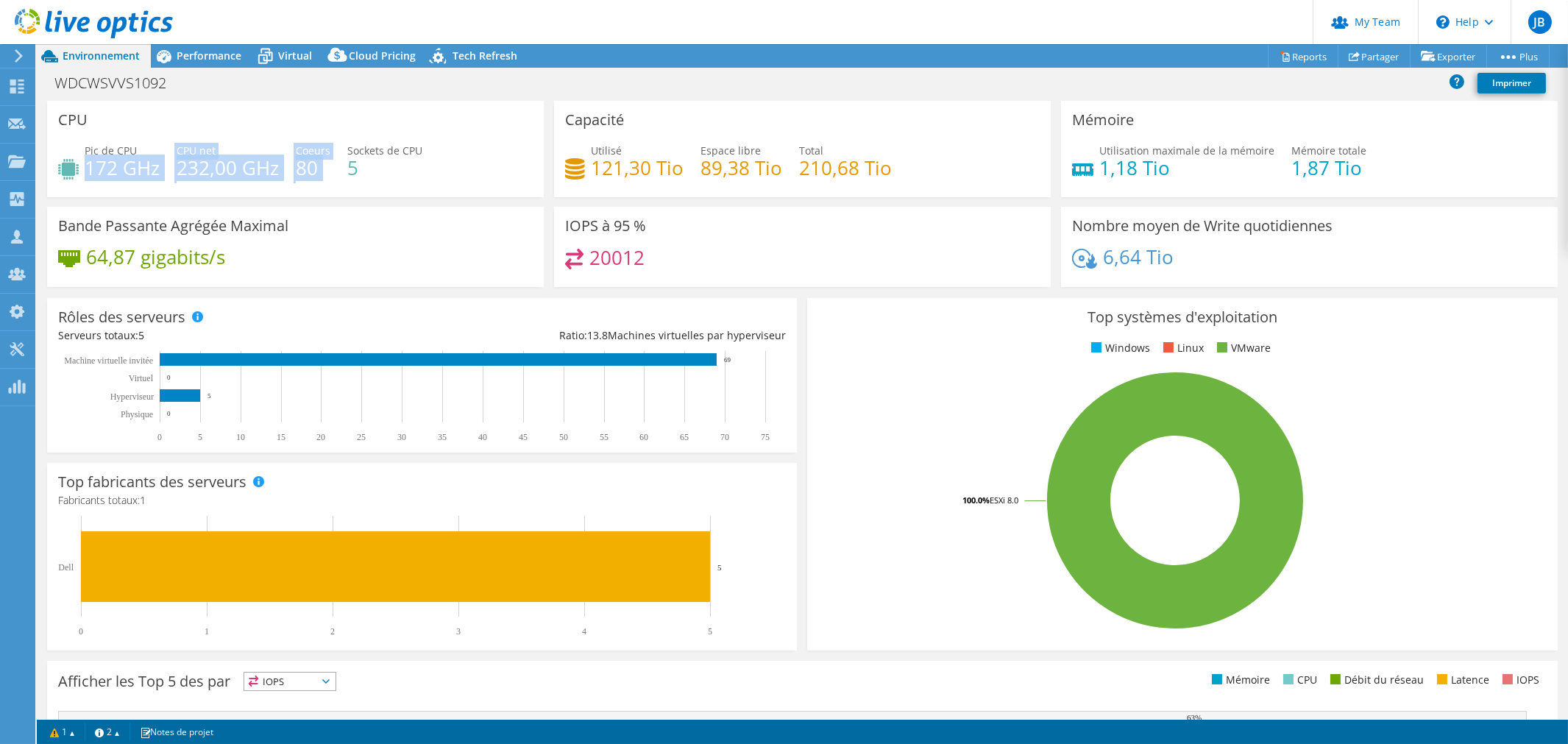
drag, startPoint x: 85, startPoint y: 164, endPoint x: 337, endPoint y: 167, distance: 252.0
click at [337, 167] on div "Pic de CPU 172 GHz CPU net 232,00 GHz Coeurs 80 Sockets de CPU 5" at bounding box center [296, 166] width 475 height 48
click at [825, 270] on div "20012" at bounding box center [803, 265] width 475 height 32
